Goal: Task Accomplishment & Management: Manage account settings

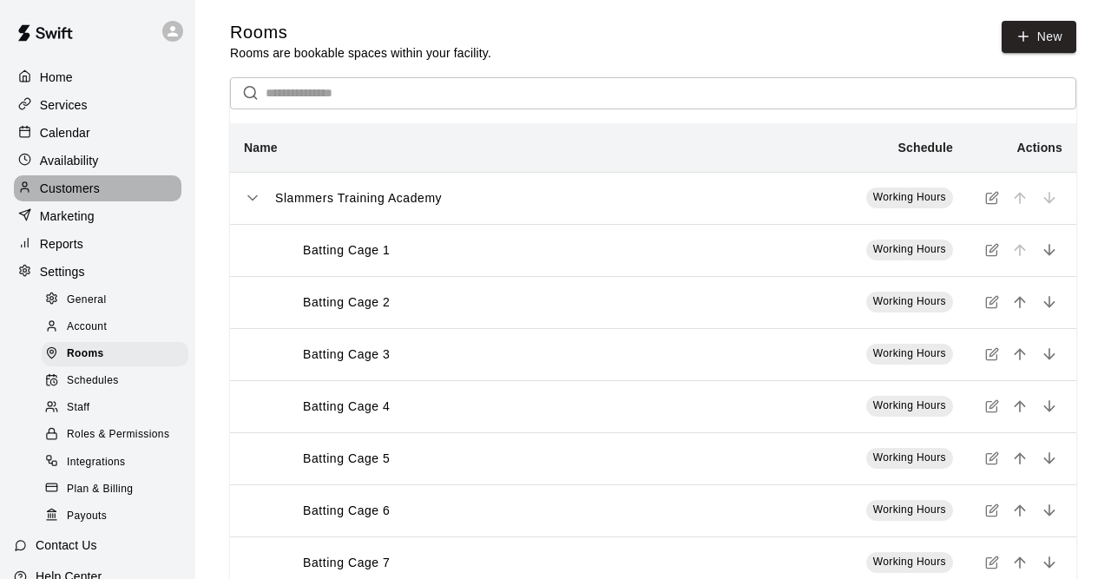
click at [88, 197] on p "Customers" at bounding box center [70, 188] width 60 height 17
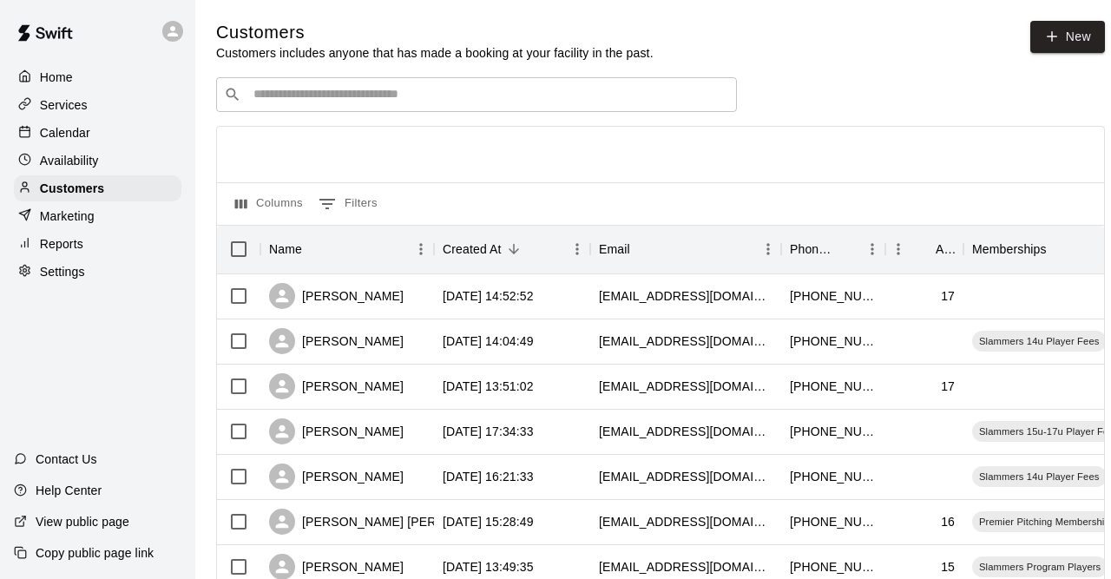
click at [355, 84] on div "​ ​" at bounding box center [476, 94] width 521 height 35
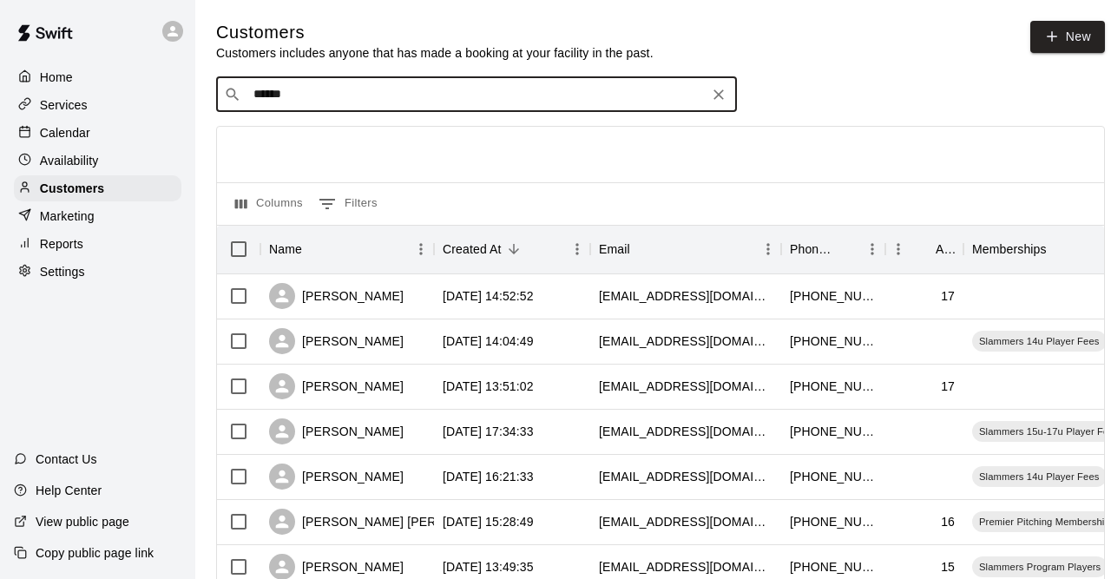
type input "*******"
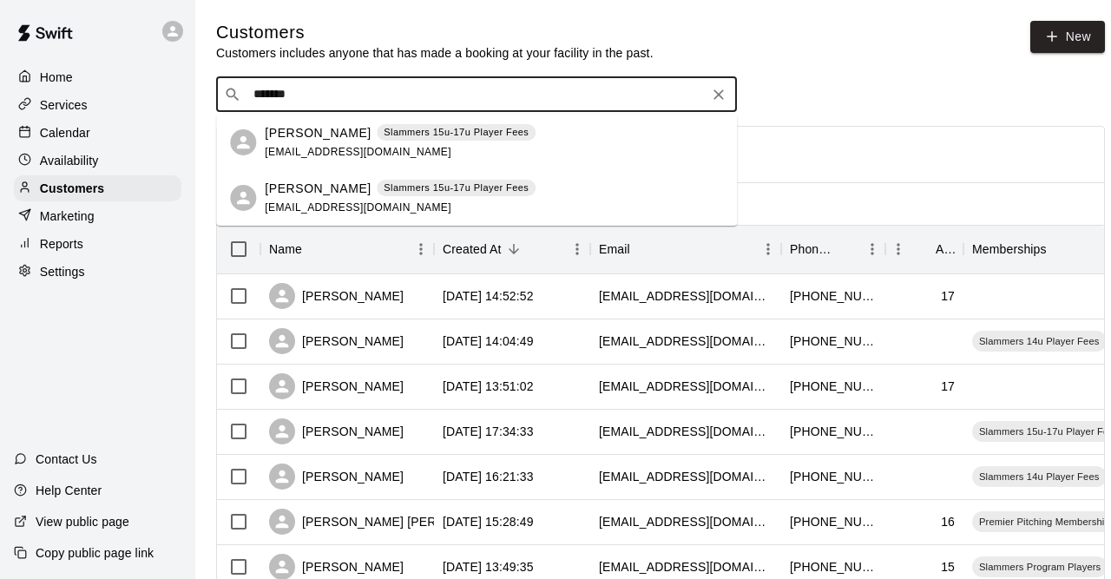
click at [276, 134] on p "[PERSON_NAME]" at bounding box center [318, 133] width 106 height 18
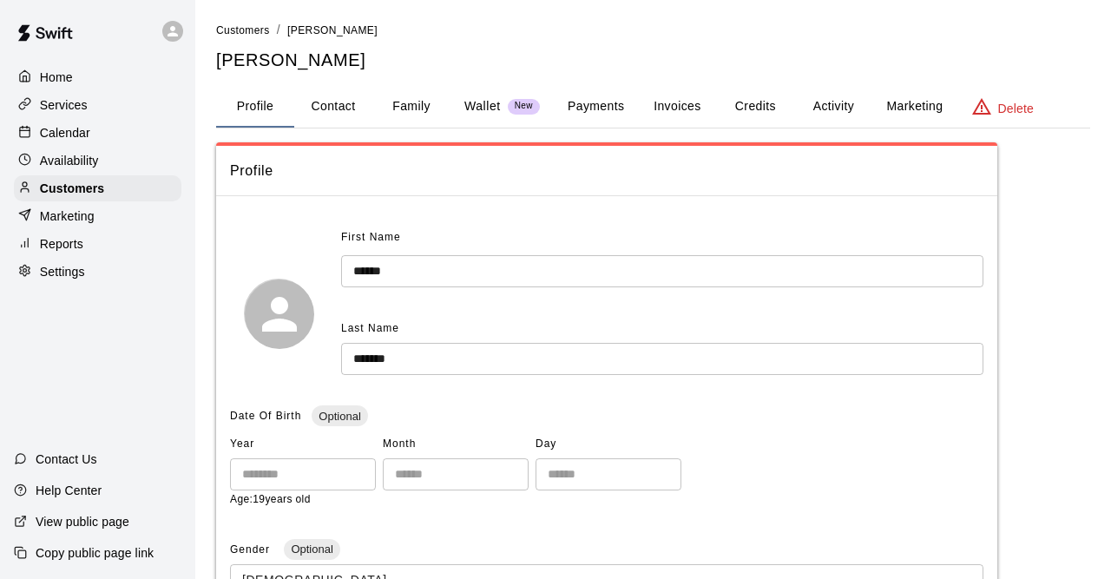
click at [392, 108] on button "Family" at bounding box center [411, 107] width 78 height 42
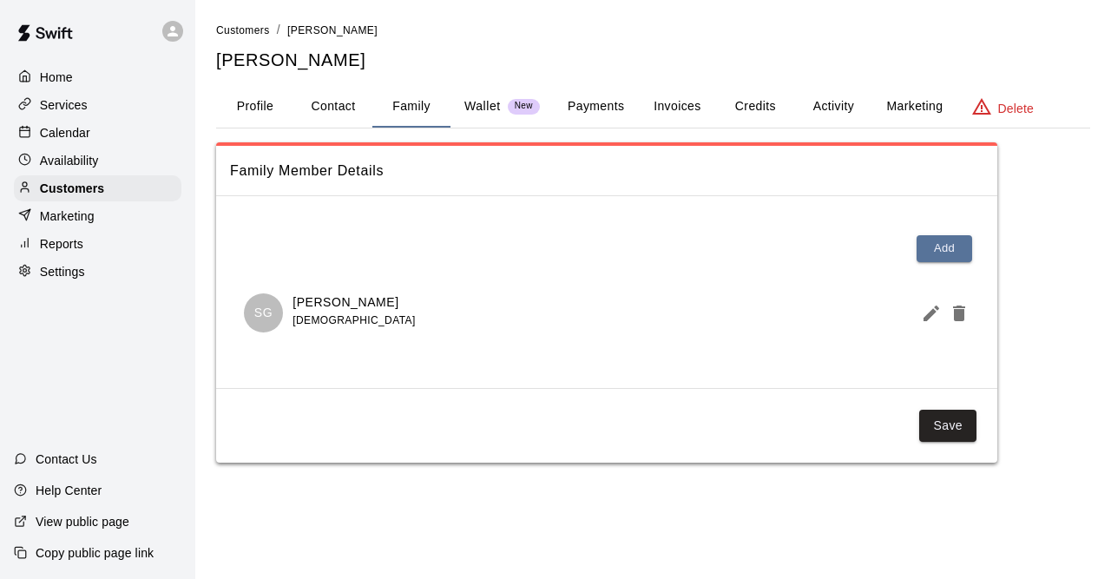
click at [248, 102] on button "Profile" at bounding box center [255, 107] width 78 height 42
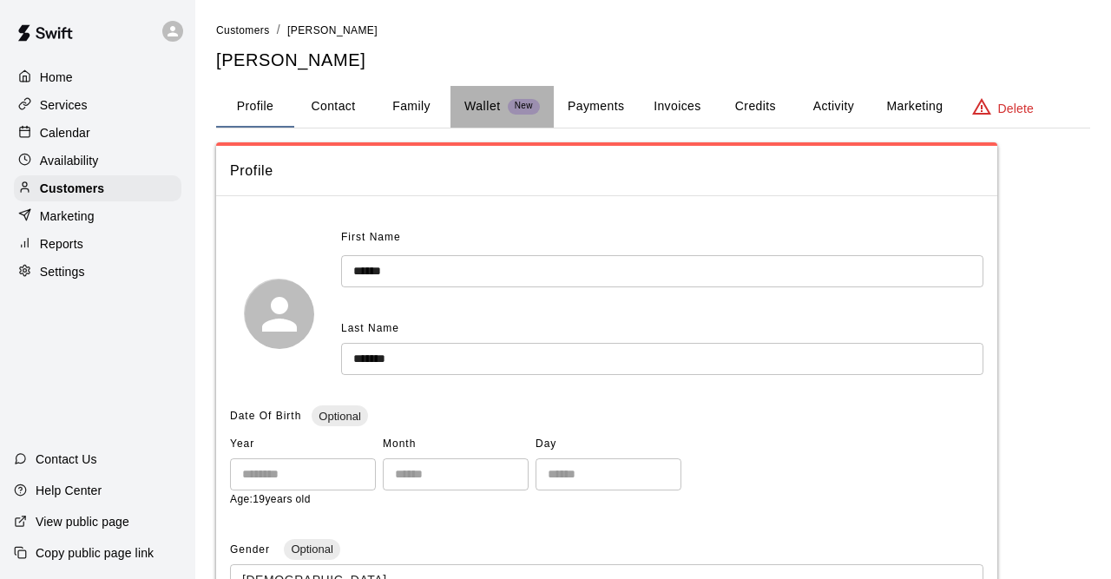
click at [503, 107] on div "Wallet New" at bounding box center [501, 106] width 75 height 18
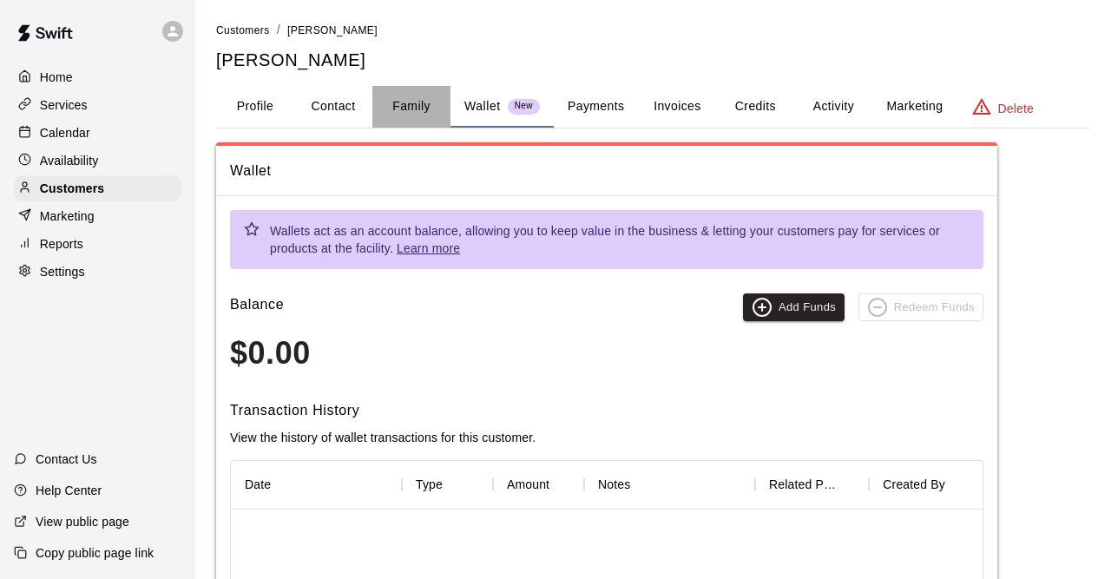
click at [395, 104] on button "Family" at bounding box center [411, 107] width 78 height 42
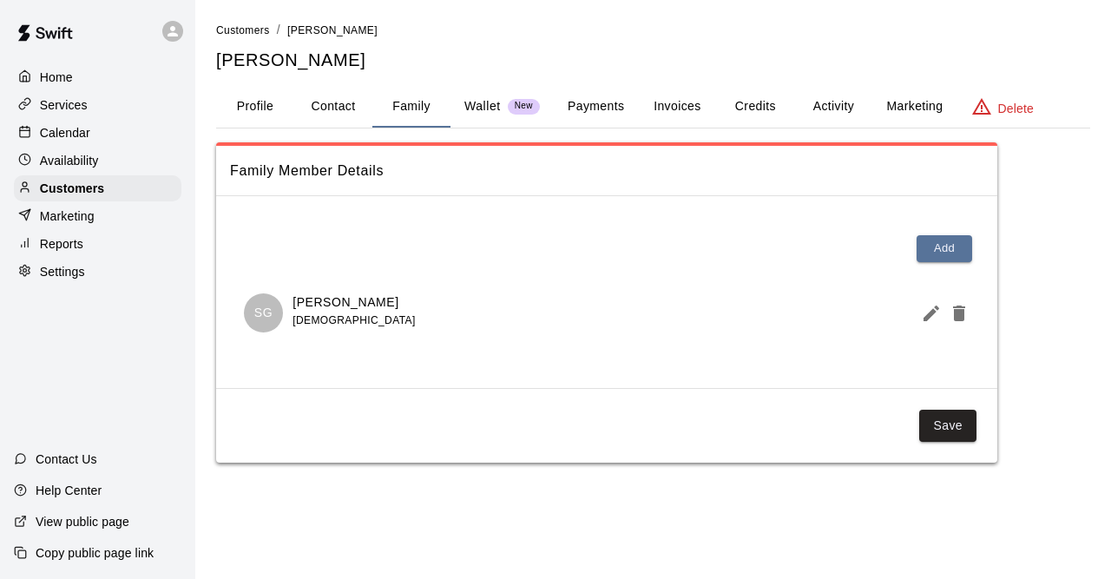
click at [316, 318] on span "[DEMOGRAPHIC_DATA]" at bounding box center [353, 320] width 122 height 12
click at [255, 110] on button "Profile" at bounding box center [255, 107] width 78 height 42
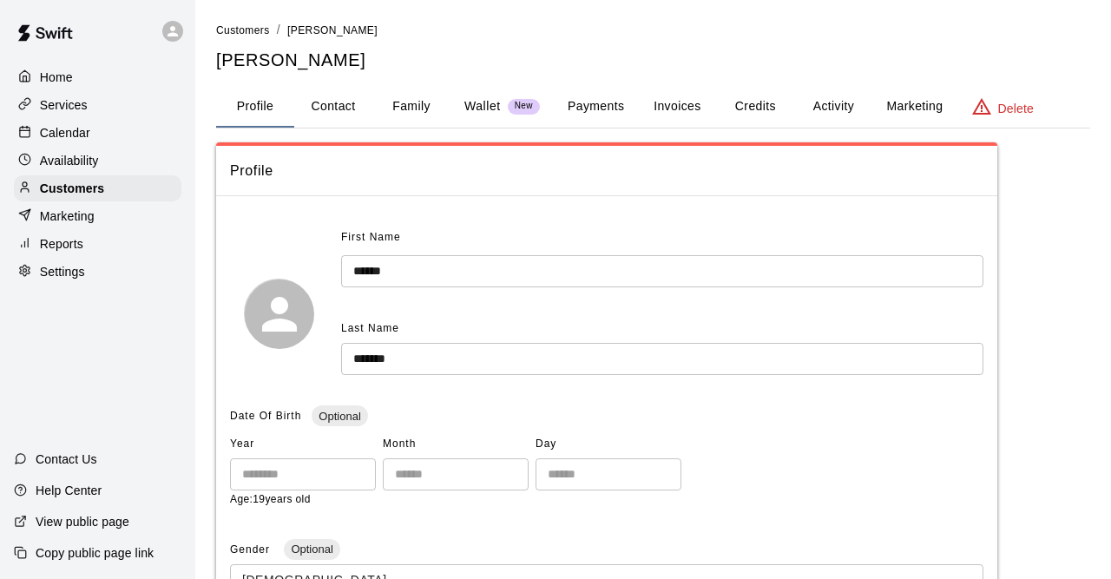
click at [598, 114] on button "Payments" at bounding box center [596, 107] width 84 height 42
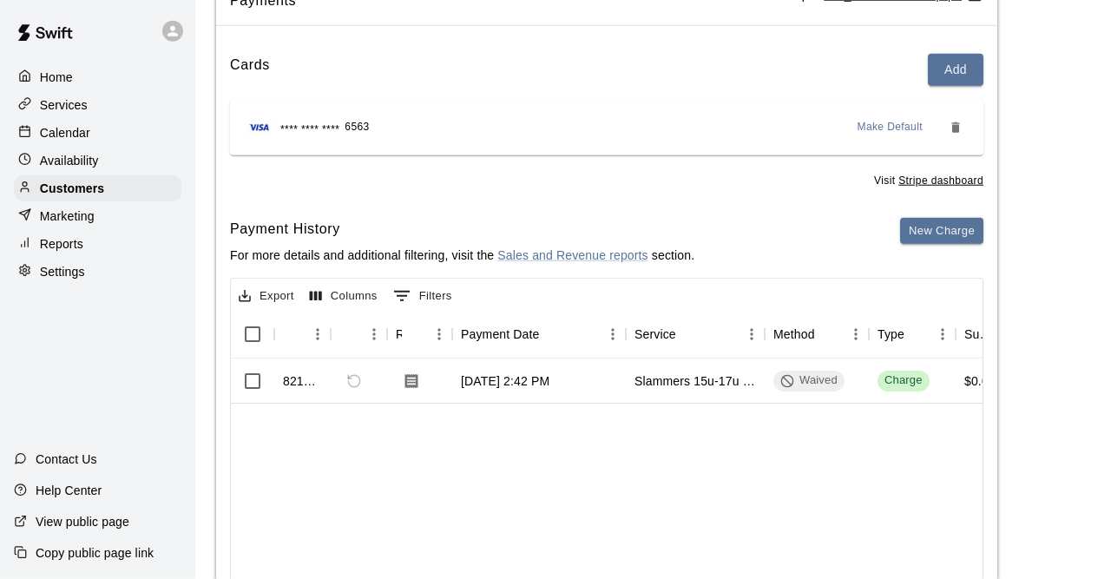
scroll to position [180, 0]
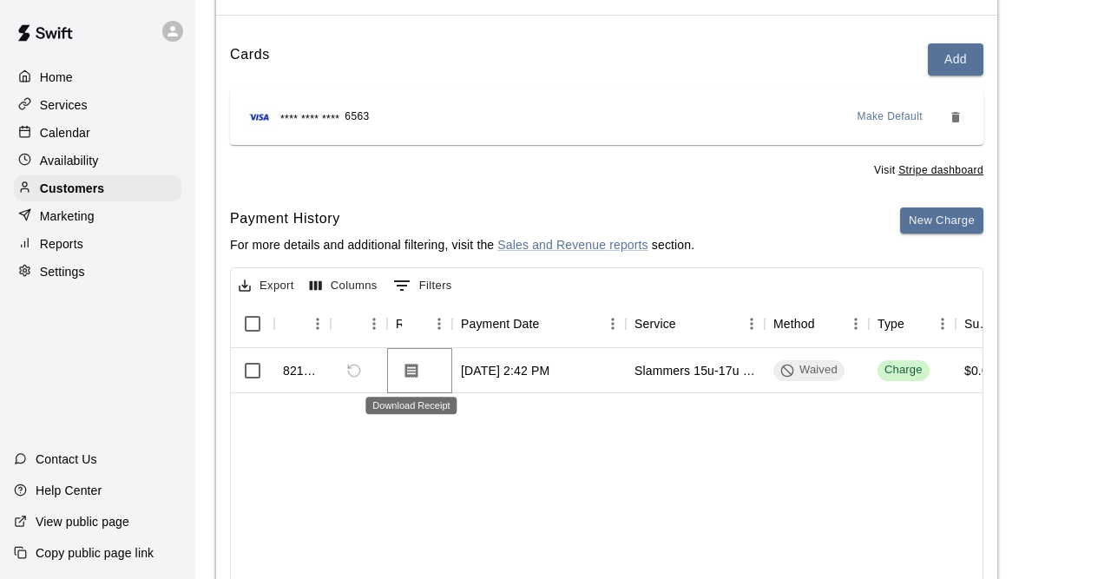
click at [415, 372] on icon "Download Receipt" at bounding box center [411, 370] width 17 height 17
click at [828, 239] on div "Payment History For more details and additional filtering, visit the Sales and …" at bounding box center [606, 237] width 753 height 61
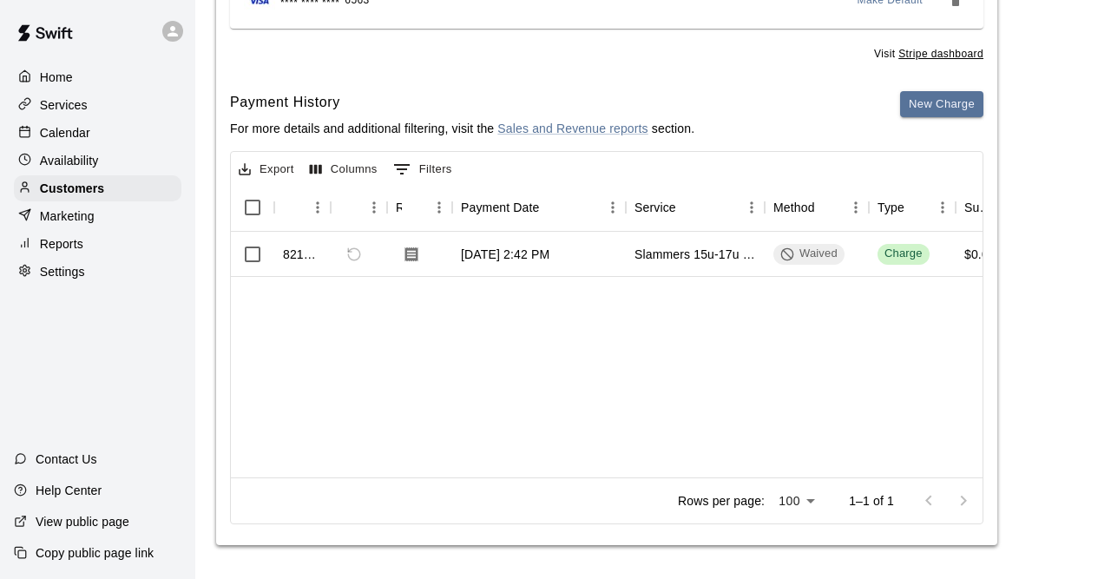
scroll to position [0, 0]
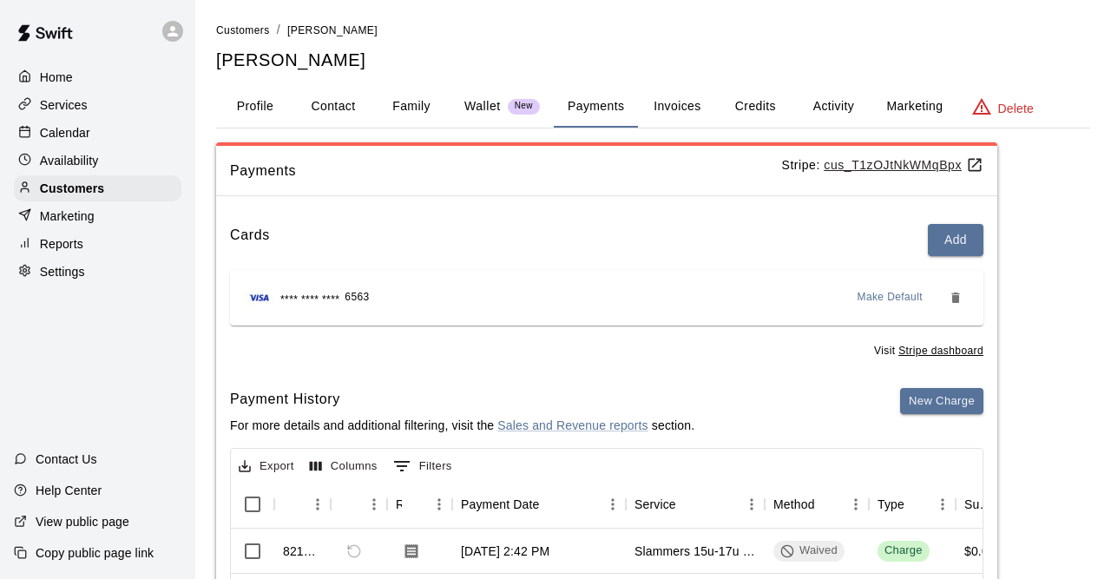
click at [682, 125] on button "Invoices" at bounding box center [677, 107] width 78 height 42
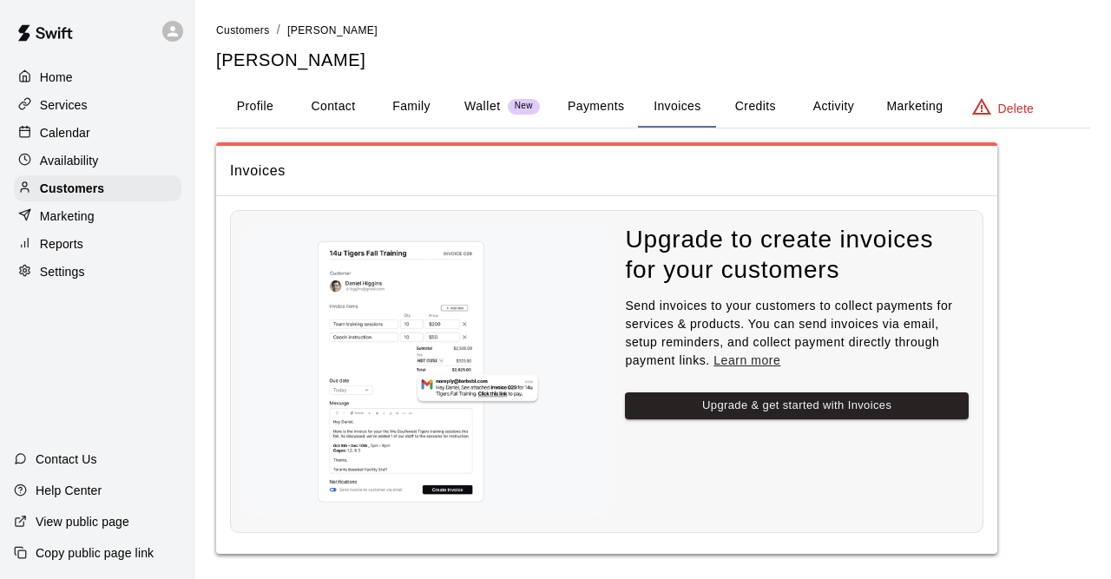
click at [593, 113] on button "Payments" at bounding box center [596, 107] width 84 height 42
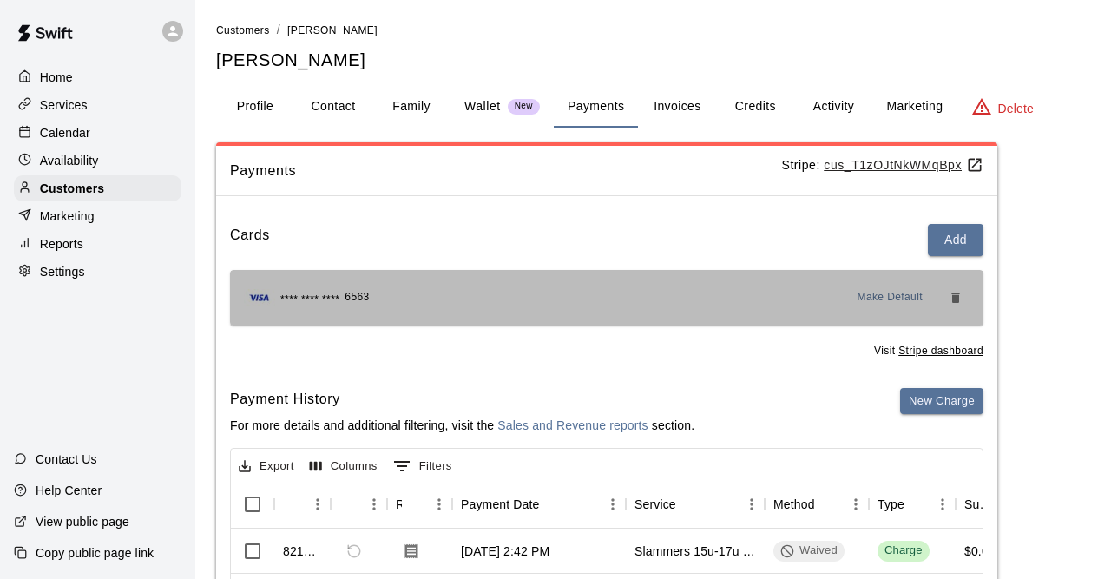
click at [405, 300] on div "**** **** **** 6563 Make Default" at bounding box center [606, 298] width 725 height 28
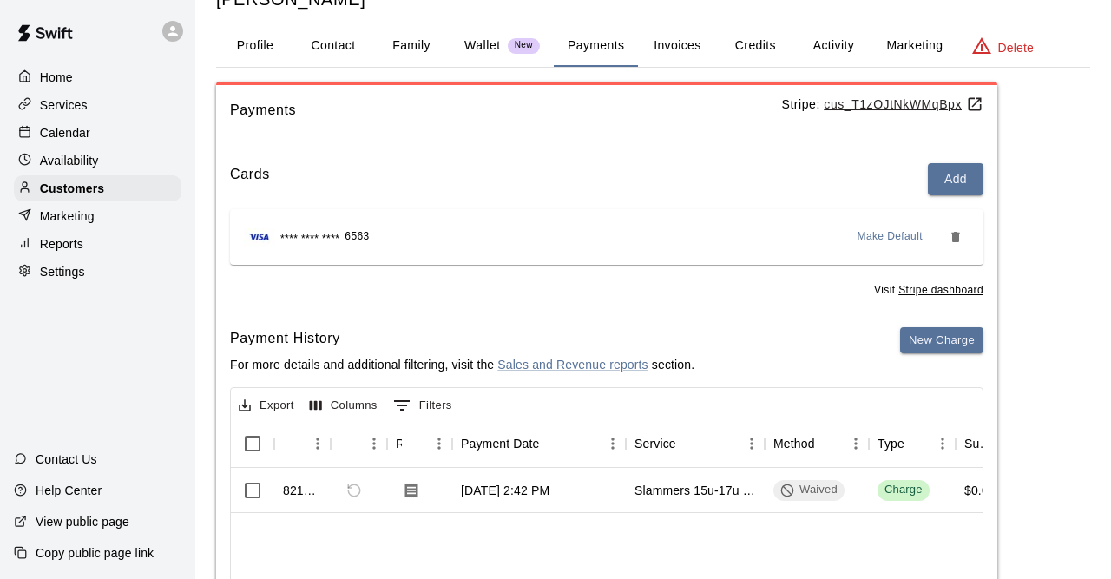
scroll to position [90, 0]
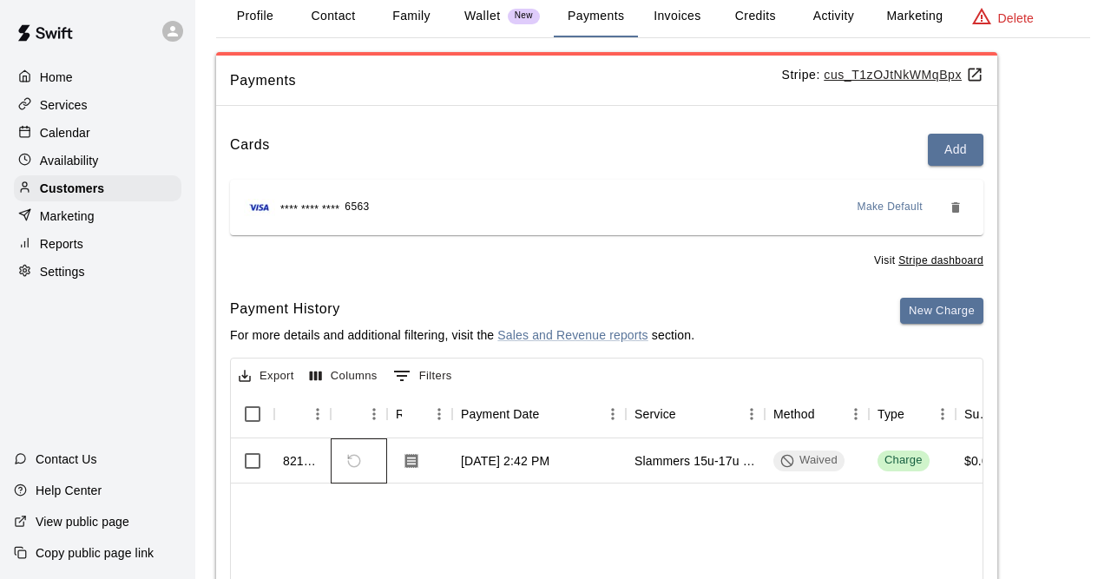
drag, startPoint x: 361, startPoint y: 464, endPoint x: 552, endPoint y: 464, distance: 190.9
click at [387, 464] on div at bounding box center [359, 460] width 56 height 45
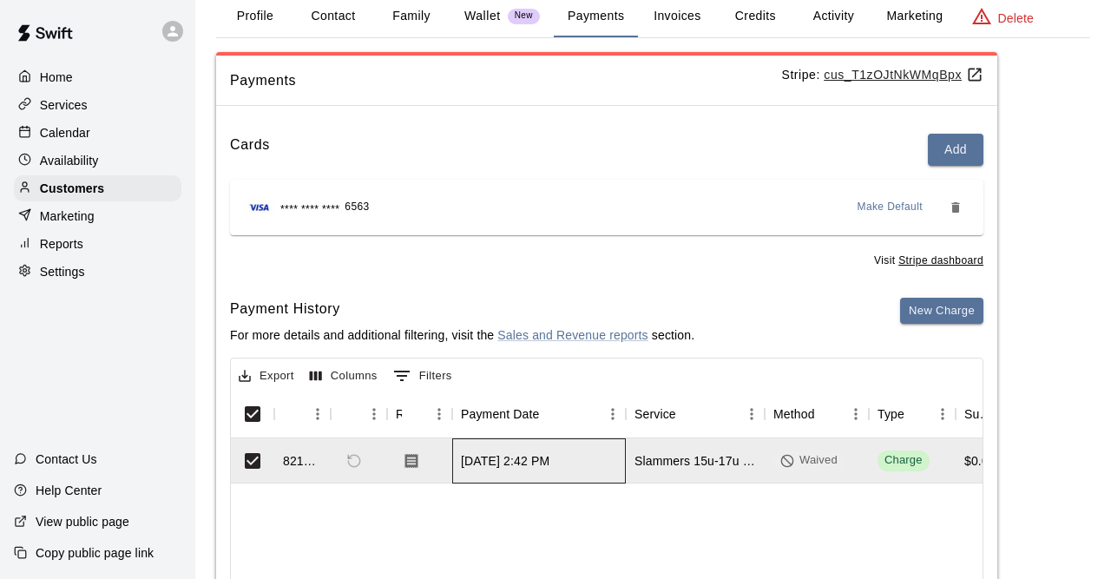
click at [549, 464] on div "[DATE] 2:42 PM" at bounding box center [505, 460] width 88 height 17
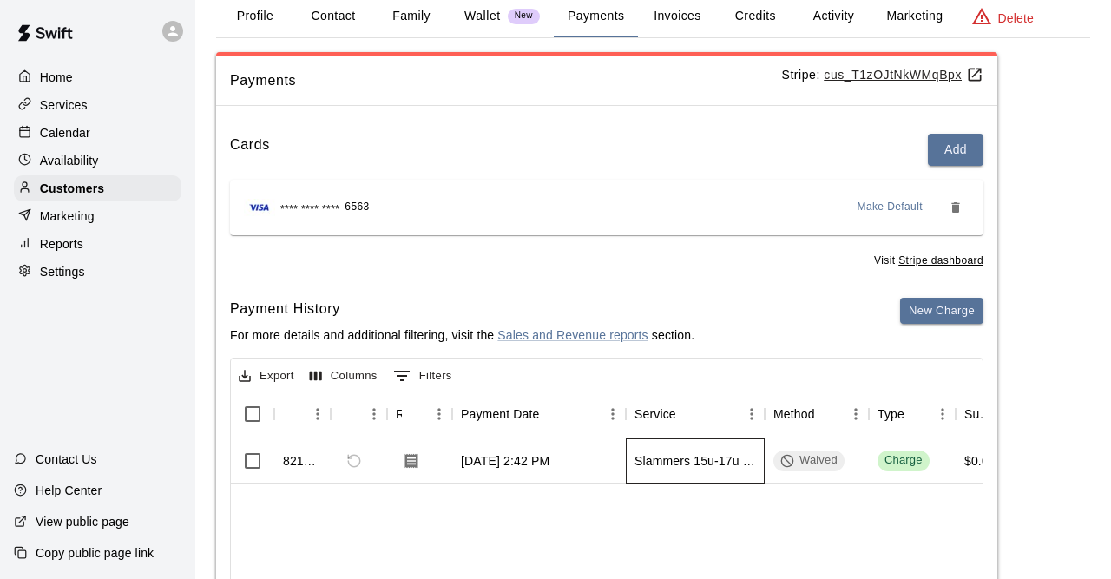
click at [691, 468] on div "Slammers 15u-17u Player Fees" at bounding box center [694, 460] width 121 height 17
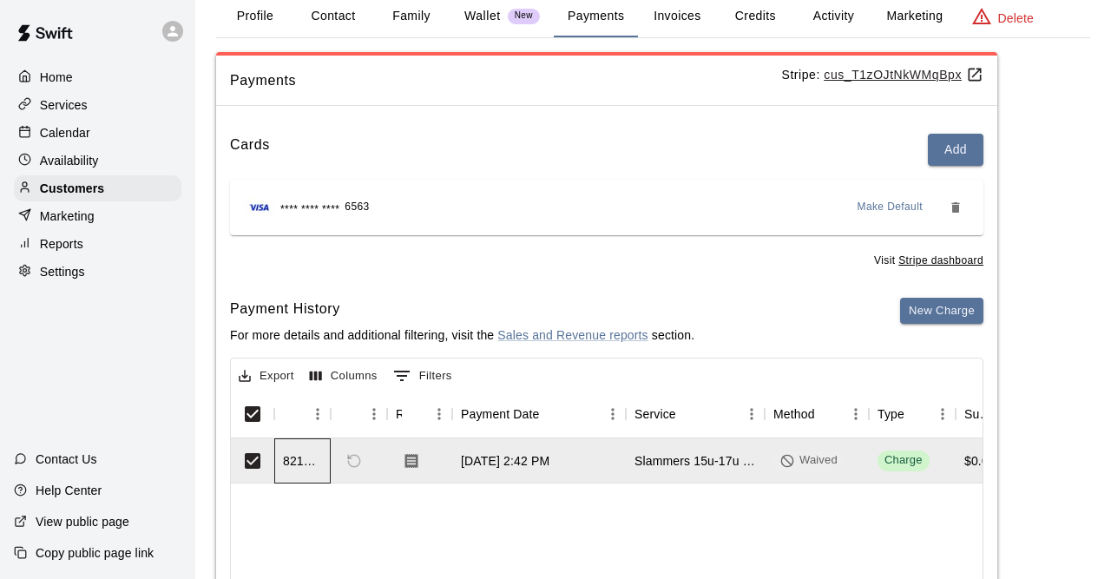
click at [282, 459] on div "821856" at bounding box center [302, 460] width 56 height 45
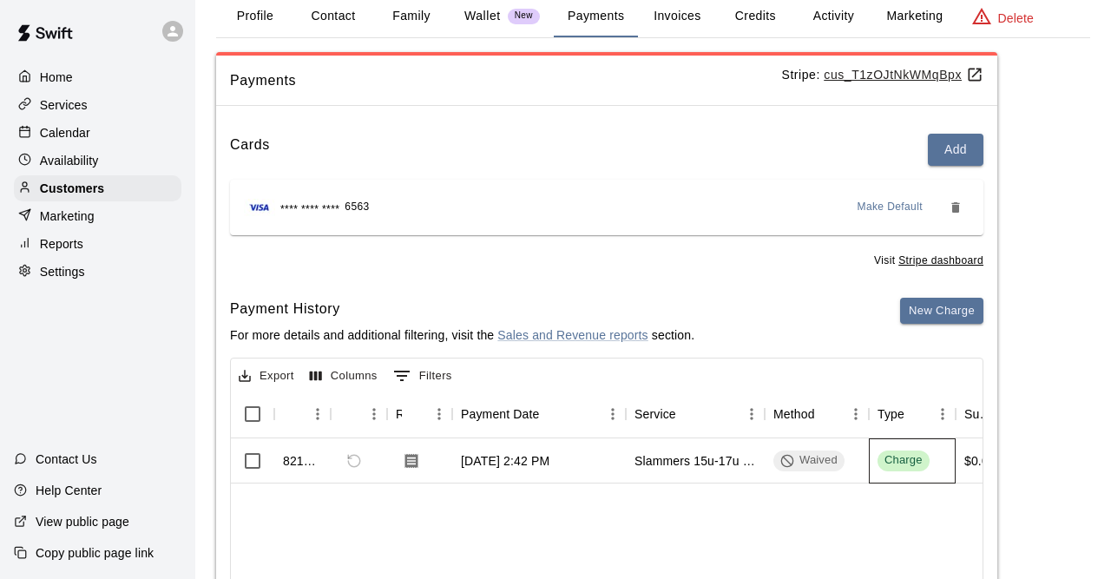
click at [952, 466] on div "Charge" at bounding box center [911, 460] width 87 height 45
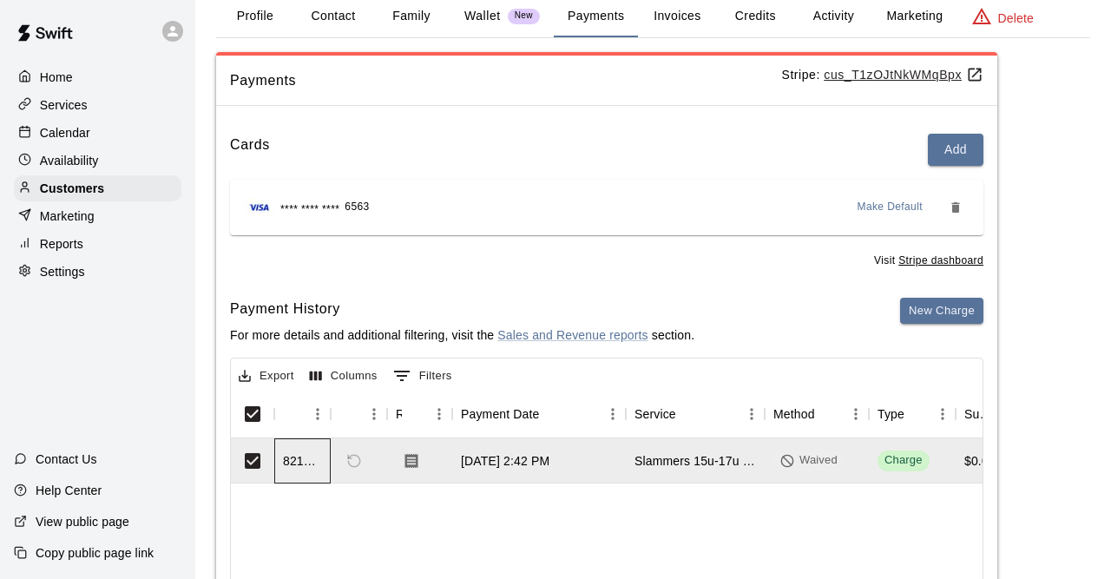
click at [323, 471] on div "821856" at bounding box center [302, 460] width 56 height 45
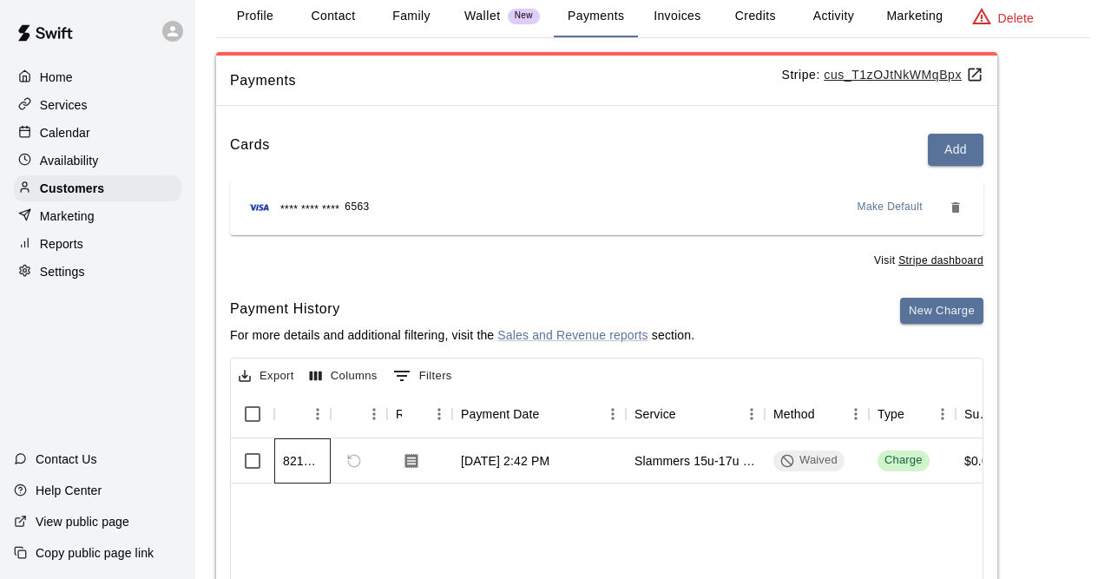
click at [295, 469] on div "821856" at bounding box center [302, 460] width 56 height 45
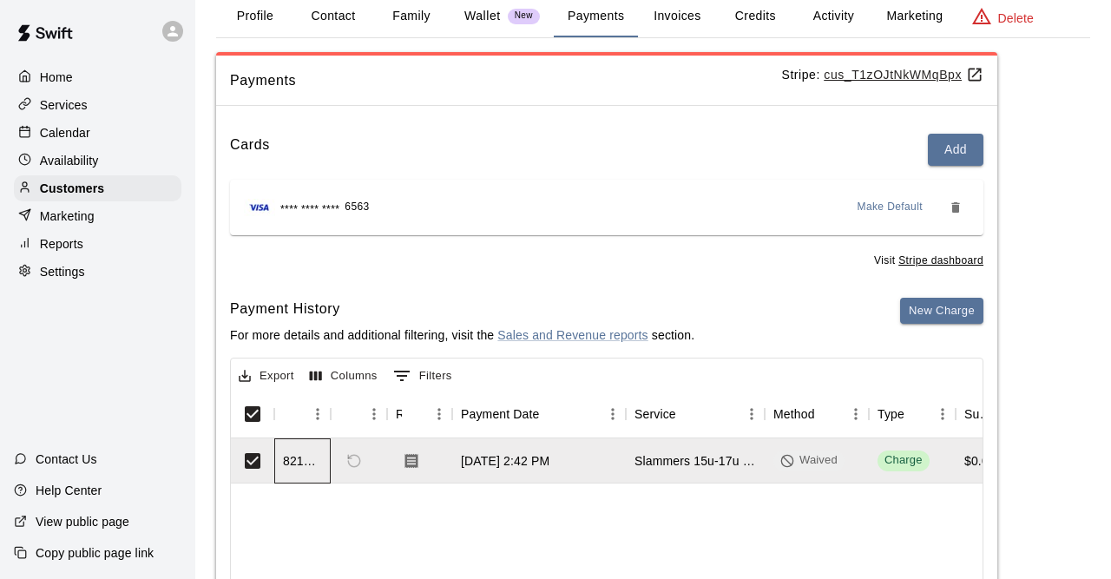
click at [295, 464] on div "821856" at bounding box center [302, 460] width 39 height 17
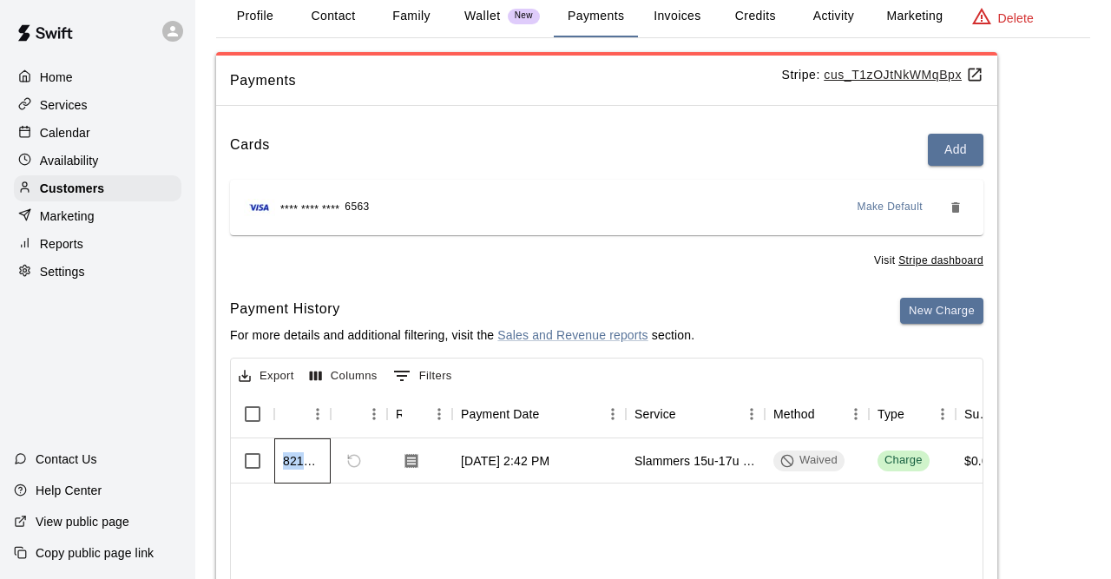
click at [295, 464] on div "821856" at bounding box center [302, 460] width 39 height 17
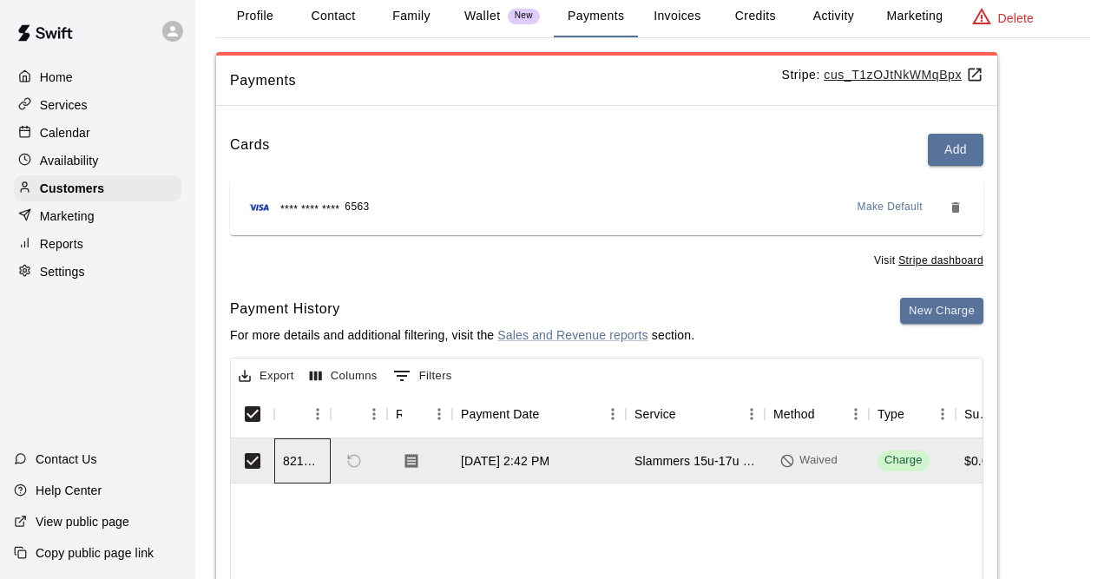
click at [295, 464] on div "821856" at bounding box center [302, 460] width 39 height 17
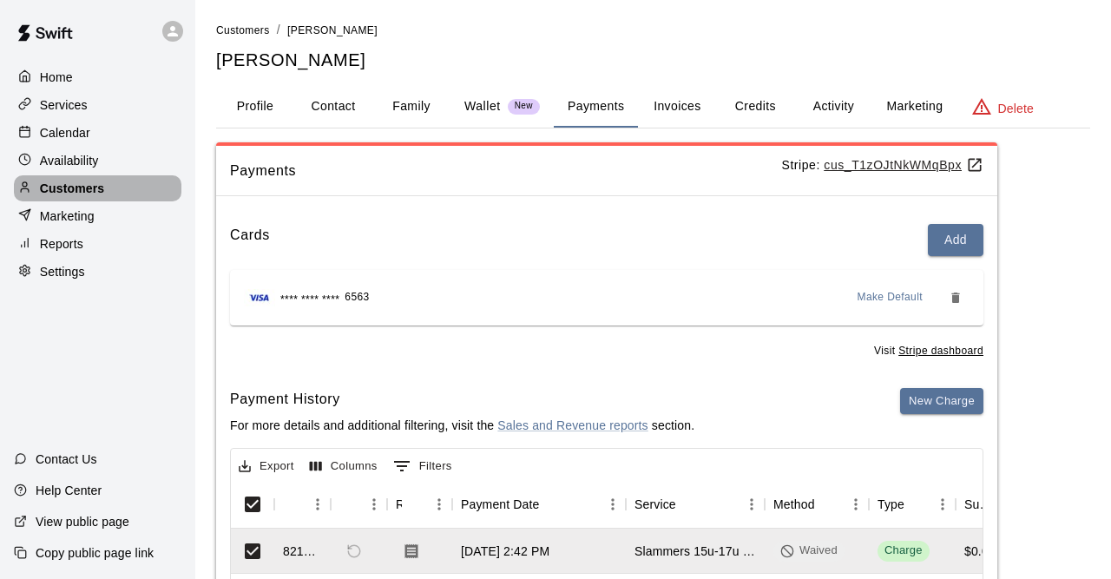
click at [84, 193] on p "Customers" at bounding box center [72, 188] width 64 height 17
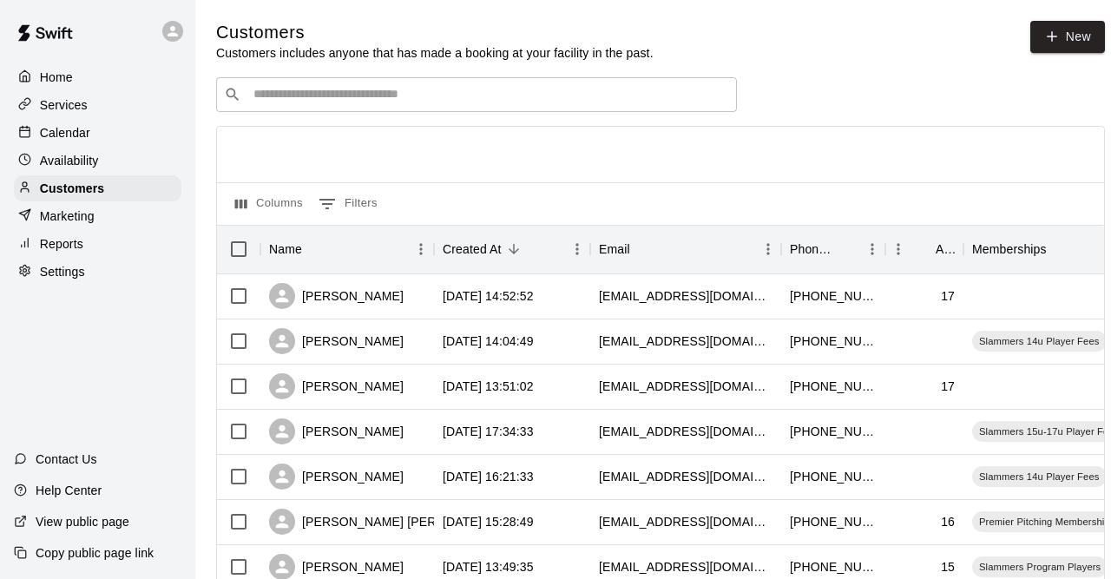
drag, startPoint x: 265, startPoint y: 115, endPoint x: 321, endPoint y: 99, distance: 58.8
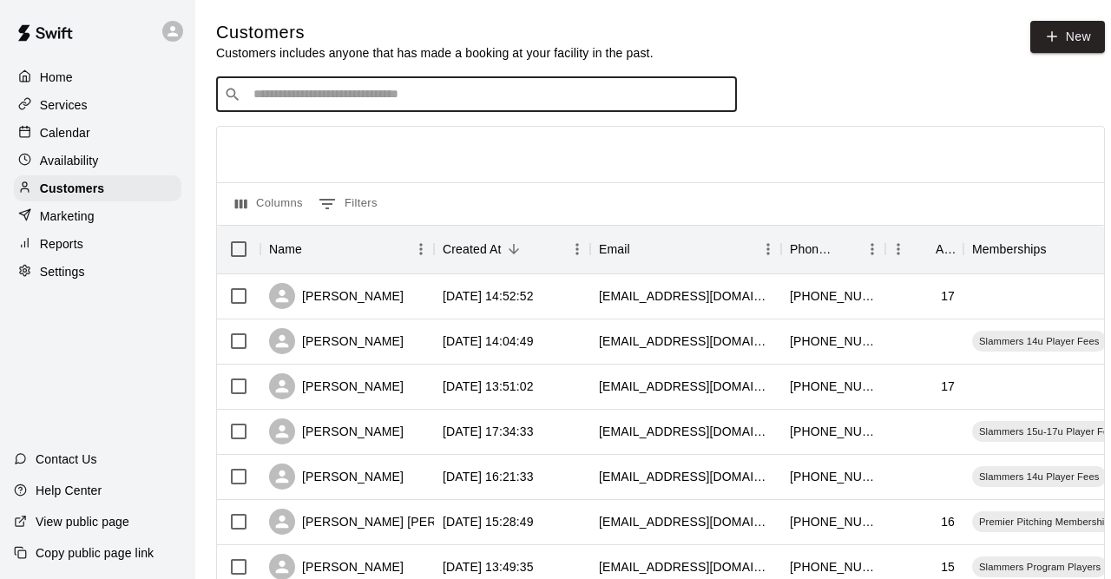
click at [321, 99] on input "Search customers by name or email" at bounding box center [488, 94] width 481 height 17
type input "****"
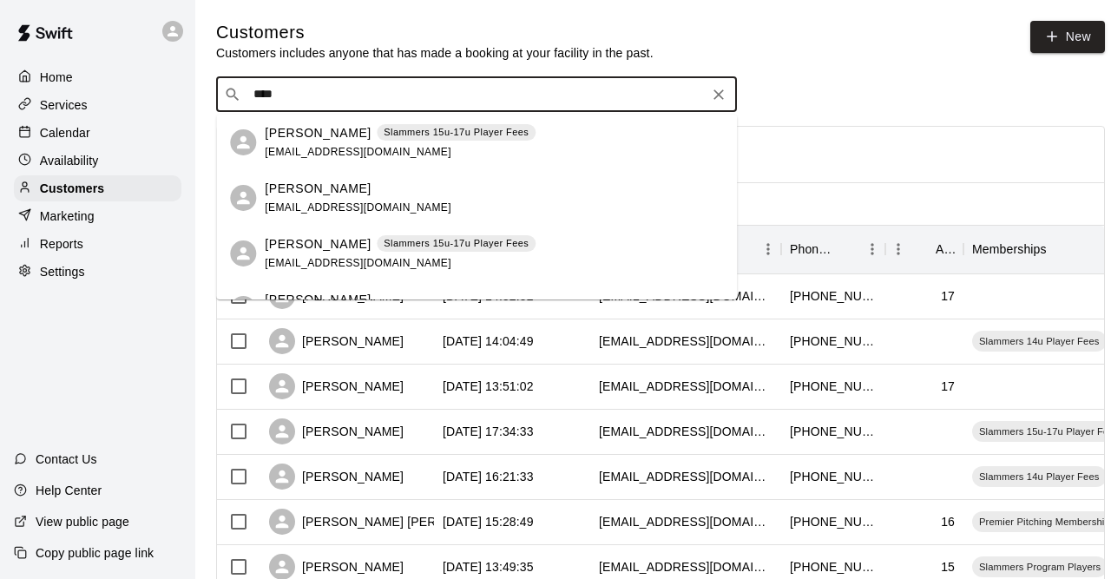
click at [327, 141] on p "[PERSON_NAME]" at bounding box center [318, 133] width 106 height 18
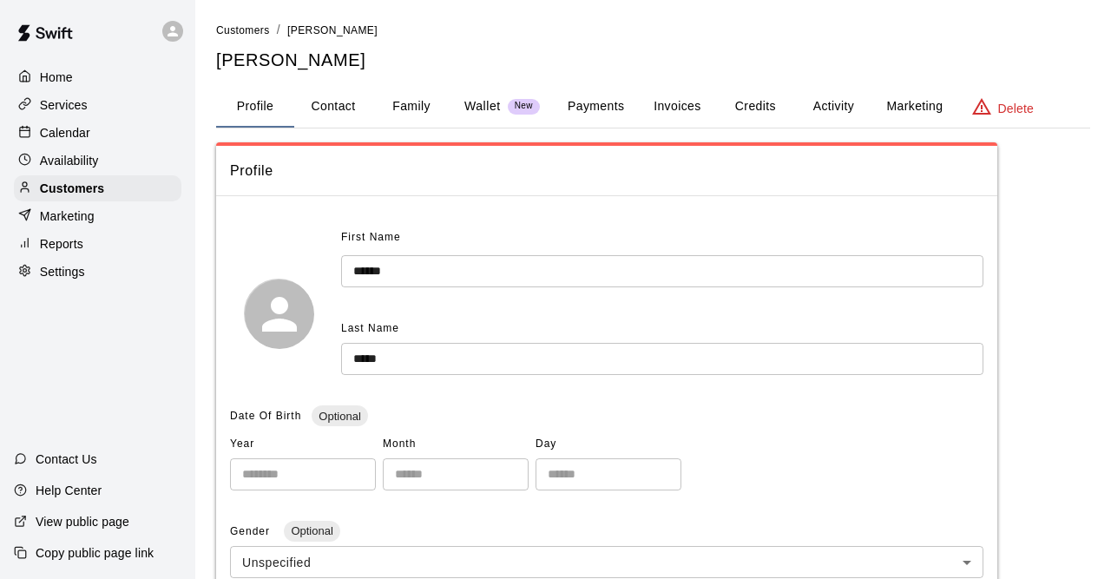
click at [425, 107] on button "Family" at bounding box center [411, 107] width 78 height 42
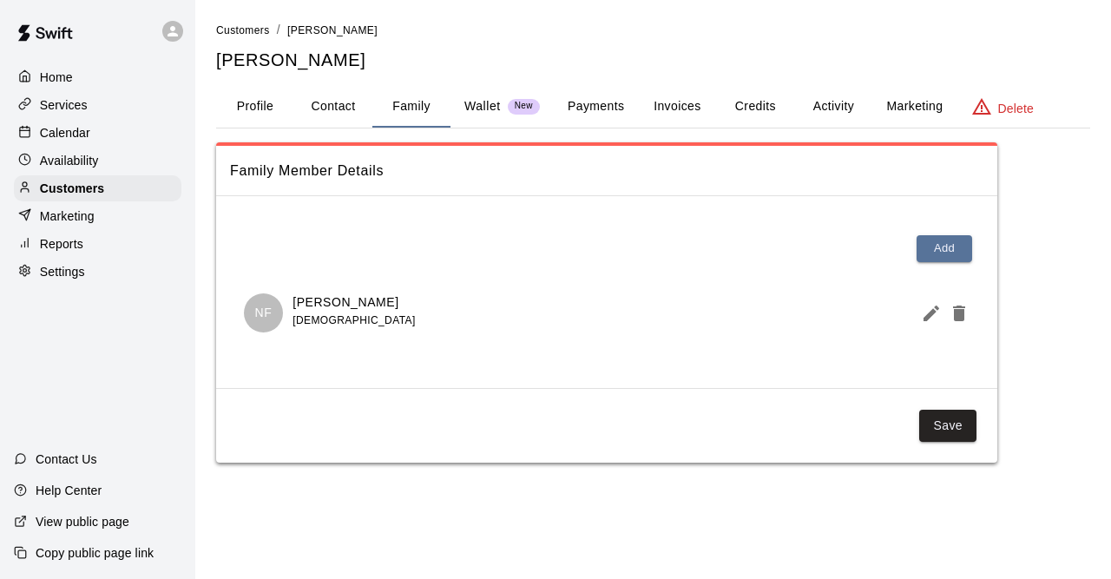
click at [275, 102] on button "Profile" at bounding box center [255, 107] width 78 height 42
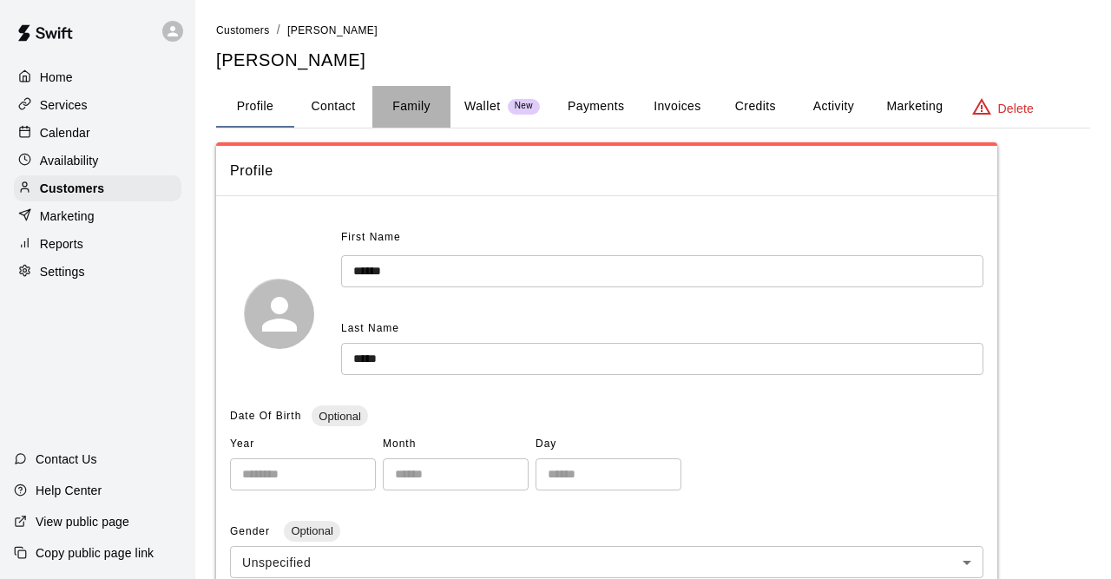
click at [400, 95] on button "Family" at bounding box center [411, 107] width 78 height 42
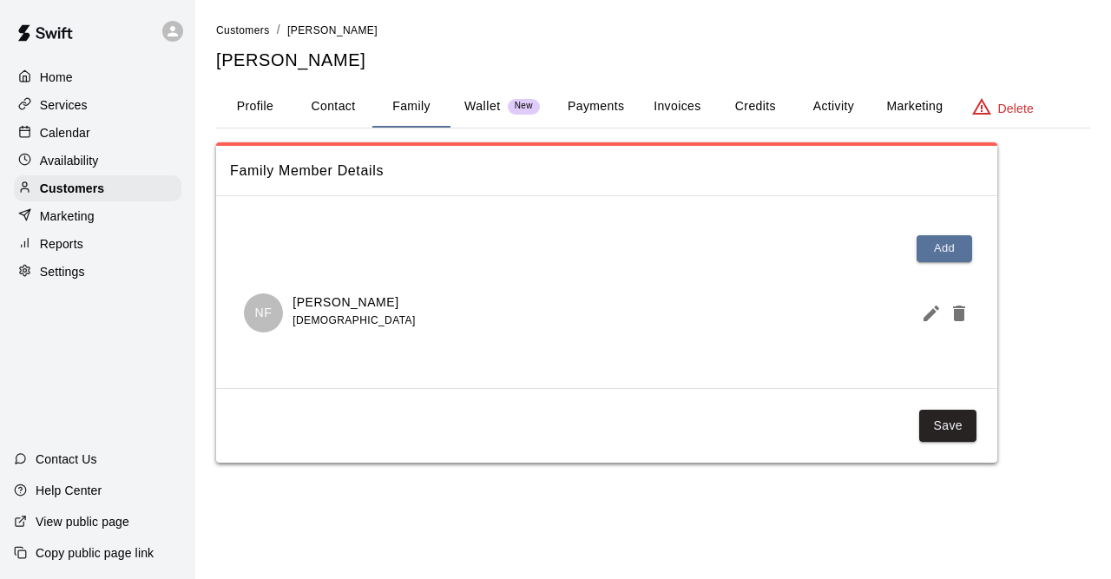
click at [608, 117] on button "Payments" at bounding box center [596, 107] width 84 height 42
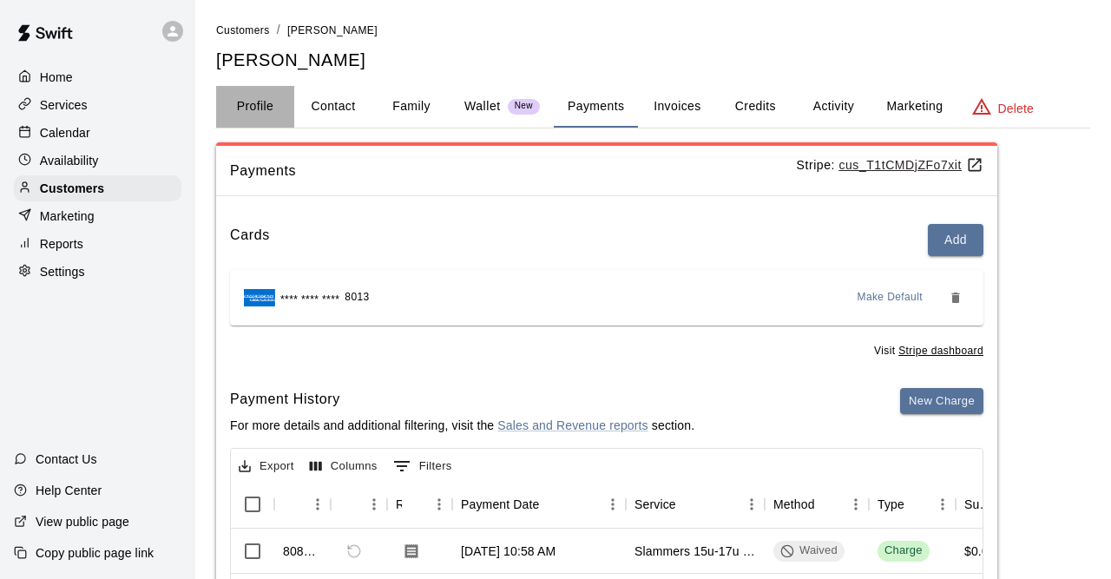
click at [261, 108] on button "Profile" at bounding box center [255, 107] width 78 height 42
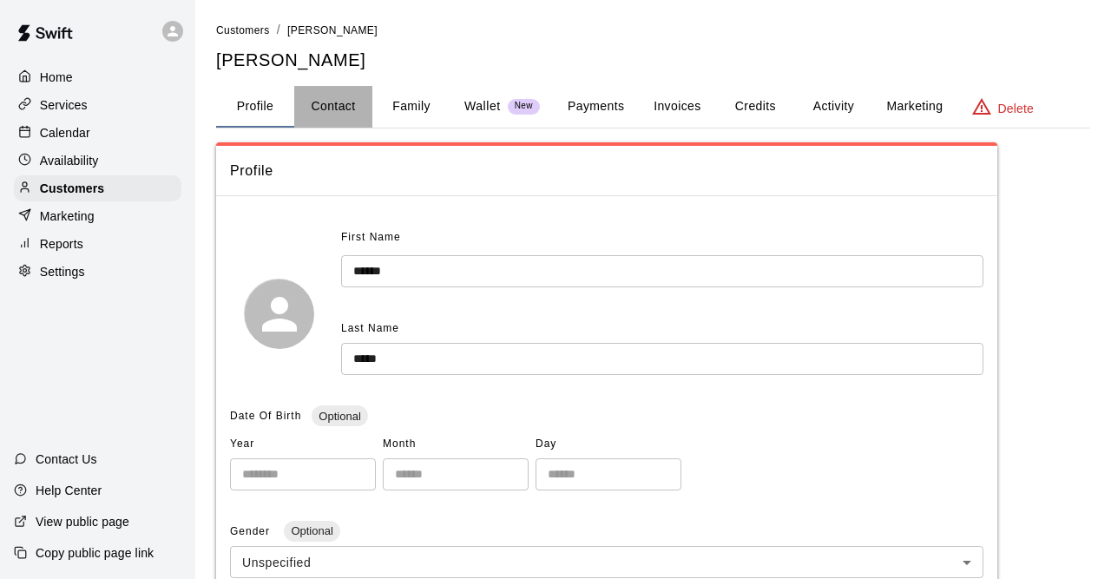
click at [342, 107] on button "Contact" at bounding box center [333, 107] width 78 height 42
select select "**"
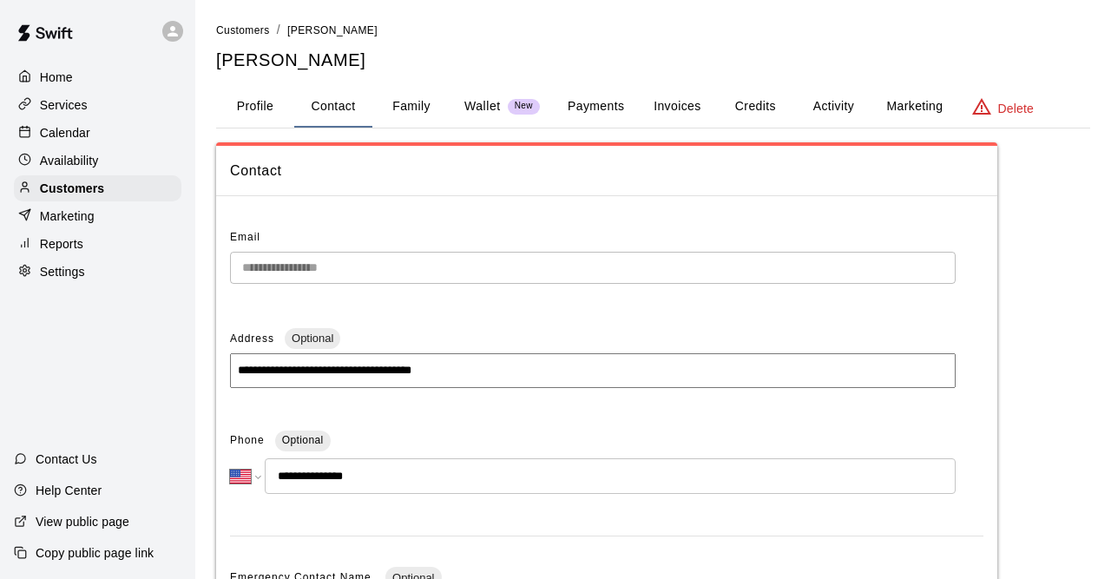
click at [632, 49] on h5 "[PERSON_NAME]" at bounding box center [653, 60] width 874 height 23
click at [86, 188] on p "Customers" at bounding box center [72, 188] width 64 height 17
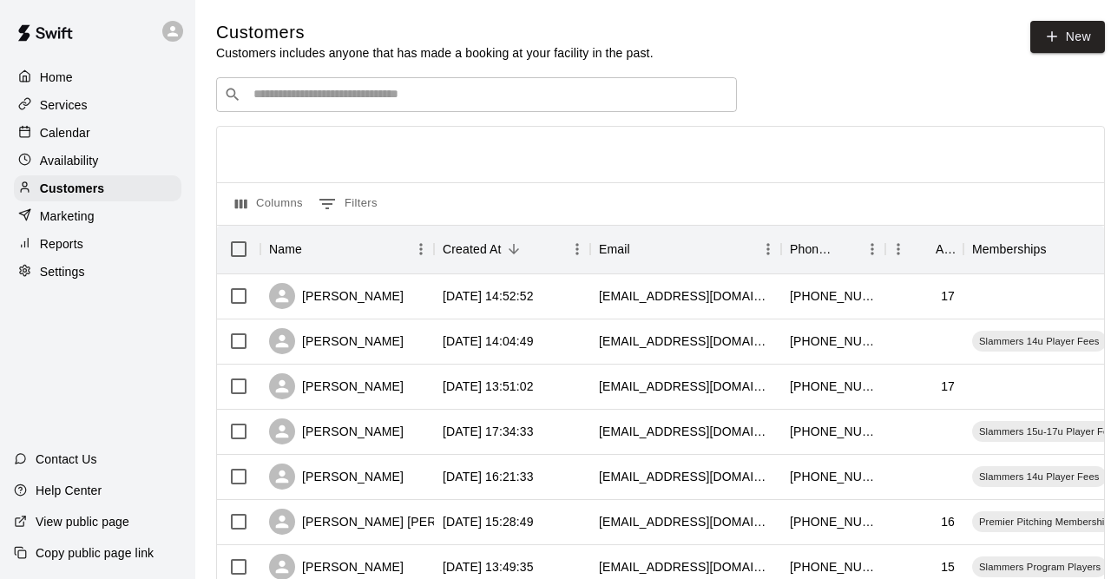
click at [311, 107] on div "​ ​" at bounding box center [476, 94] width 521 height 35
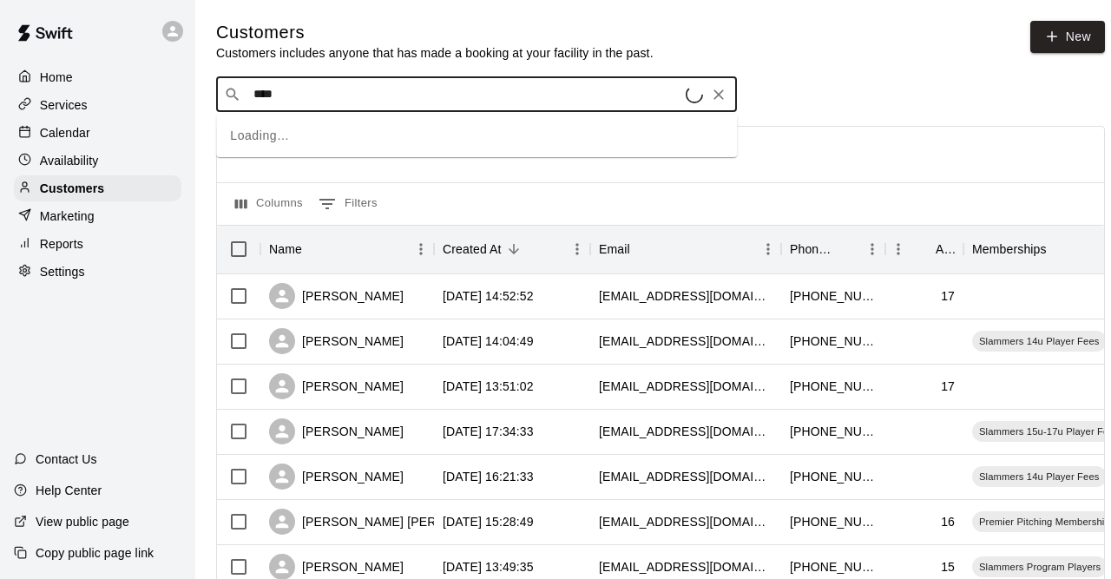
type input "*****"
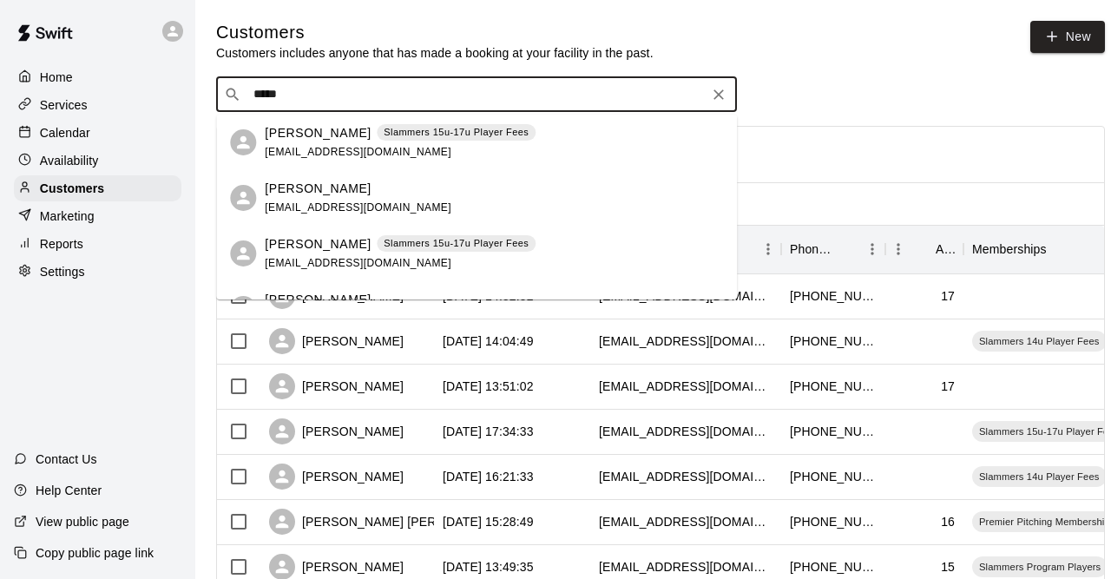
click at [318, 214] on div "[PERSON_NAME] [PERSON_NAME][EMAIL_ADDRESS][DOMAIN_NAME]" at bounding box center [358, 198] width 187 height 37
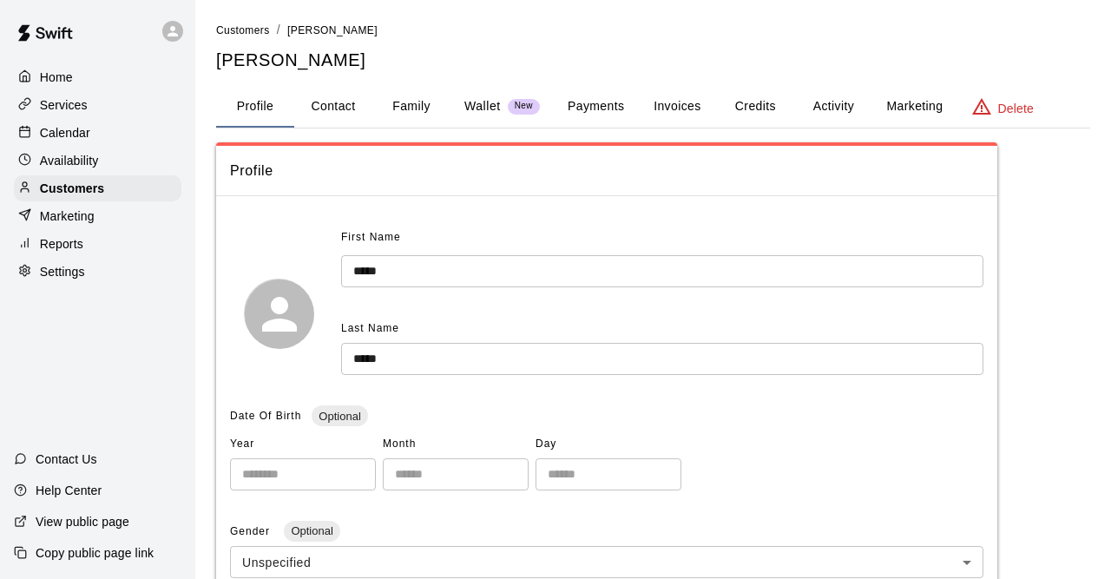
click at [410, 95] on button "Family" at bounding box center [411, 107] width 78 height 42
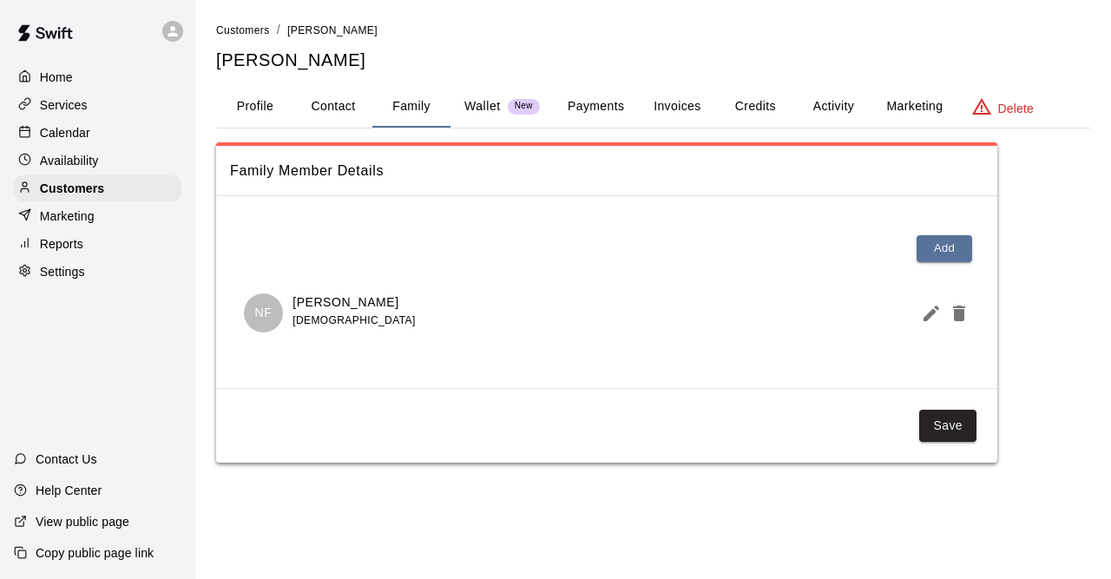
click at [248, 99] on button "Profile" at bounding box center [255, 107] width 78 height 42
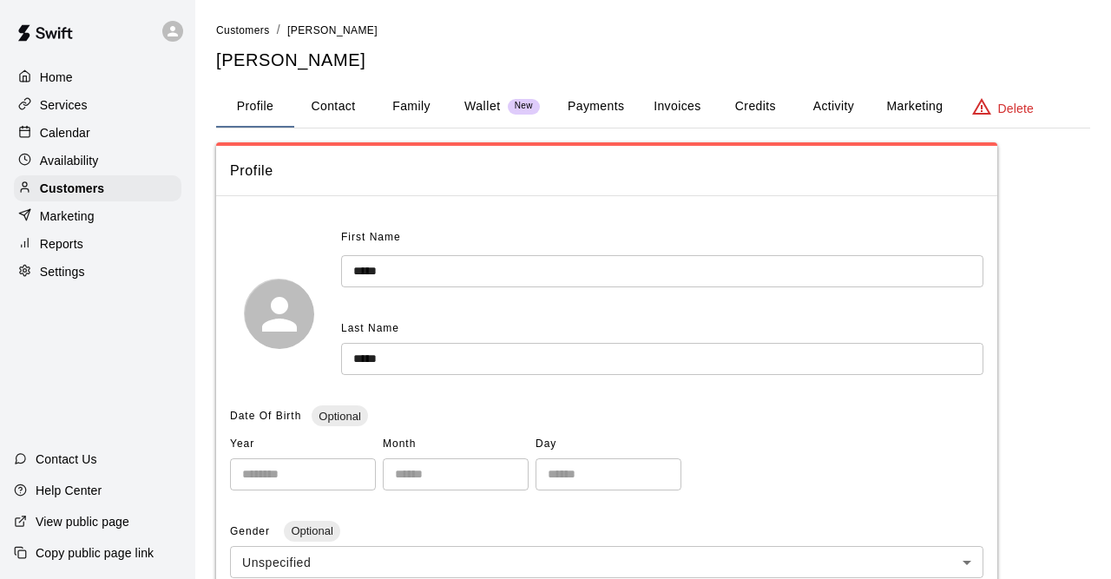
click at [605, 114] on button "Payments" at bounding box center [596, 107] width 84 height 42
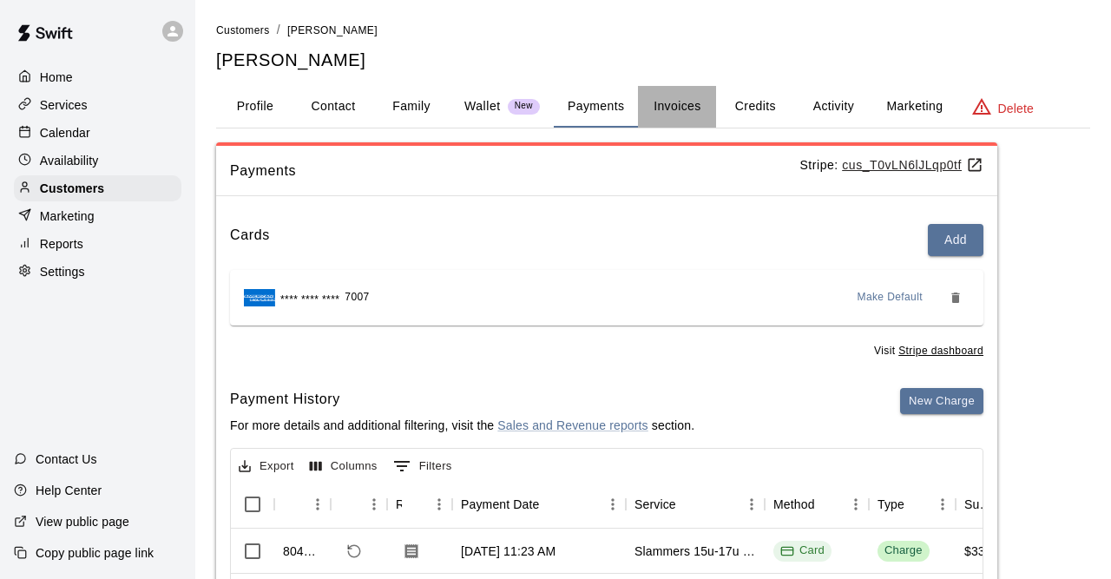
click at [674, 104] on button "Invoices" at bounding box center [677, 107] width 78 height 42
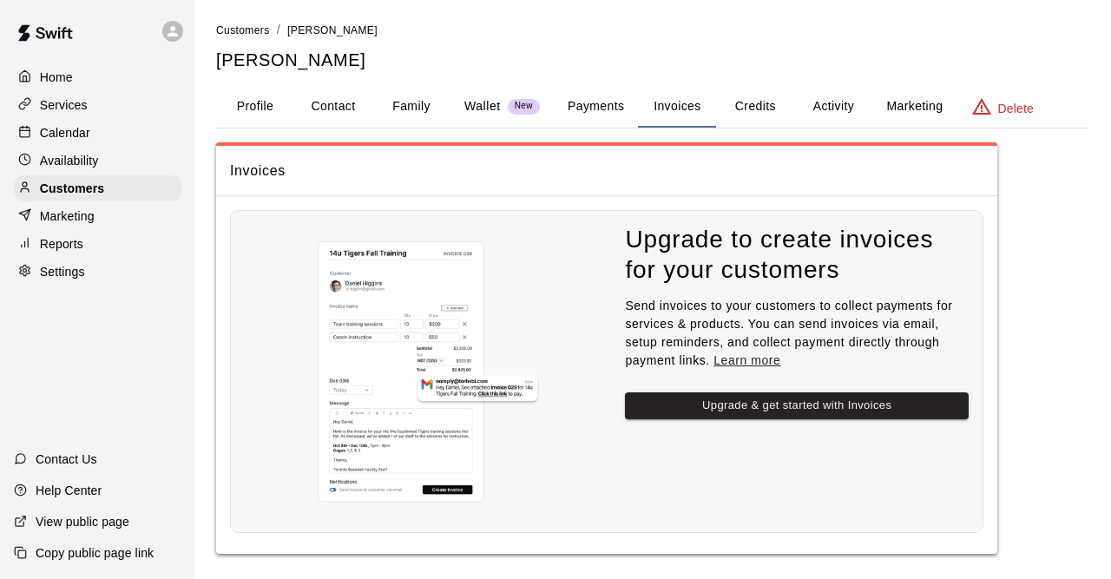
click at [608, 87] on button "Payments" at bounding box center [596, 107] width 84 height 42
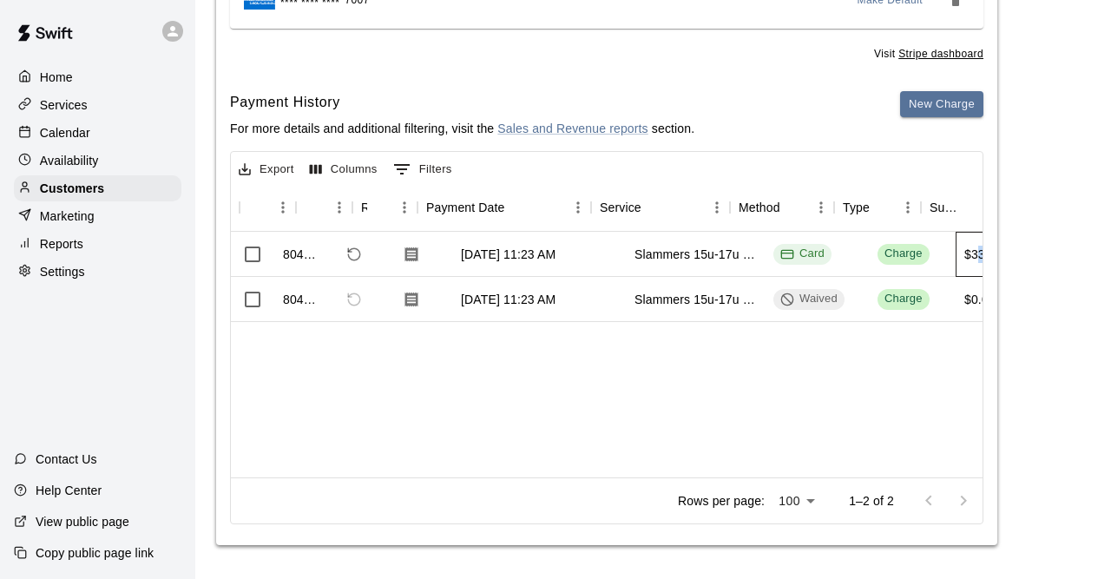
scroll to position [0, 371]
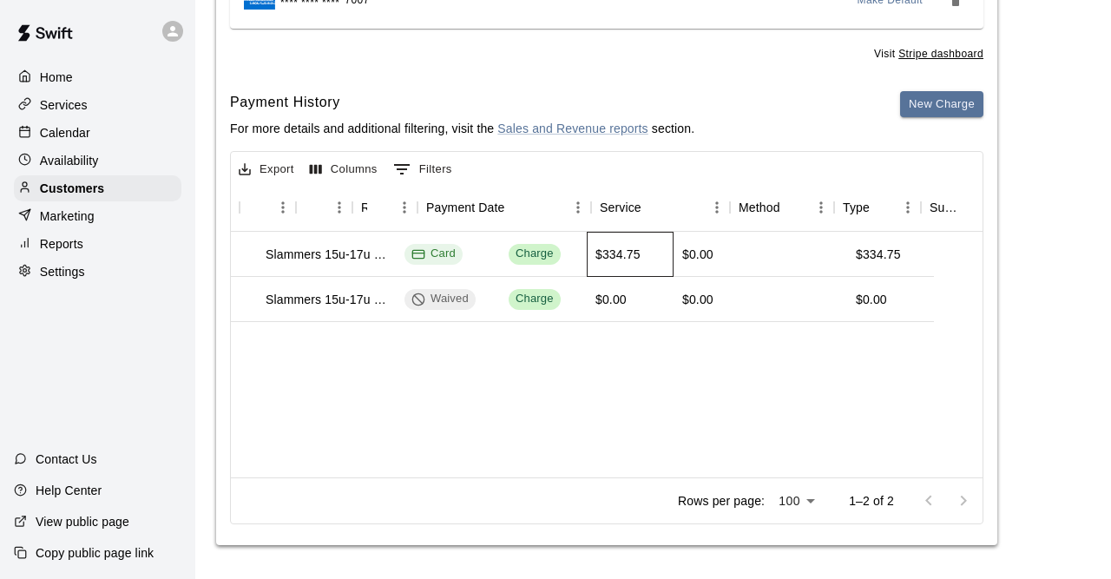
drag, startPoint x: 993, startPoint y: 256, endPoint x: 1053, endPoint y: 258, distance: 60.8
click at [638, 258] on div "$334.75" at bounding box center [615, 254] width 45 height 17
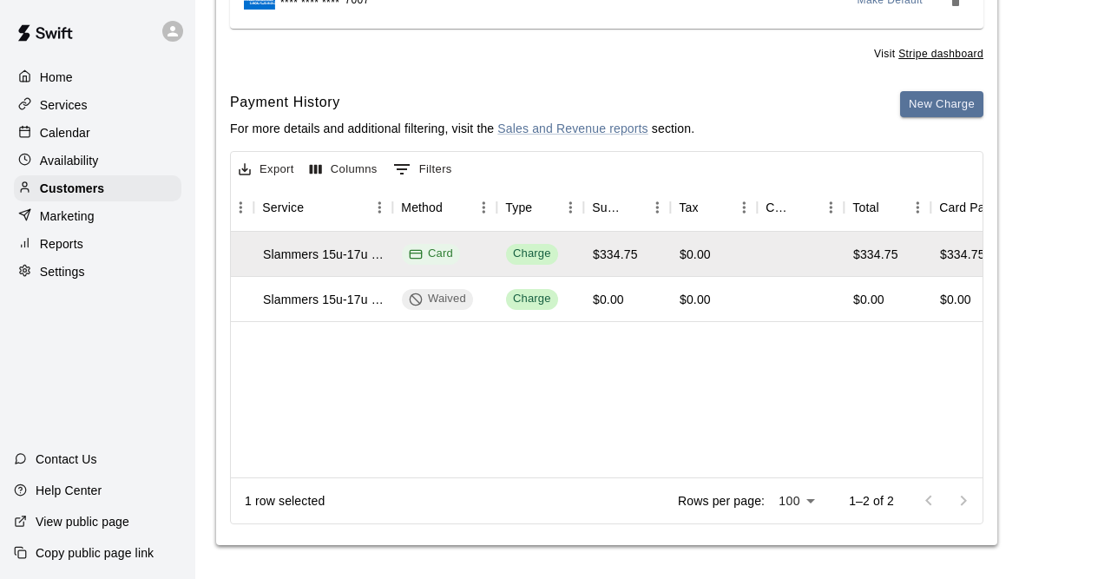
click at [588, 366] on div "[DATE] 11:23 AM Slammers 15u-17u Player Fees Card Charge $334.75 $0.00 $334.75 …" at bounding box center [1026, 355] width 2334 height 246
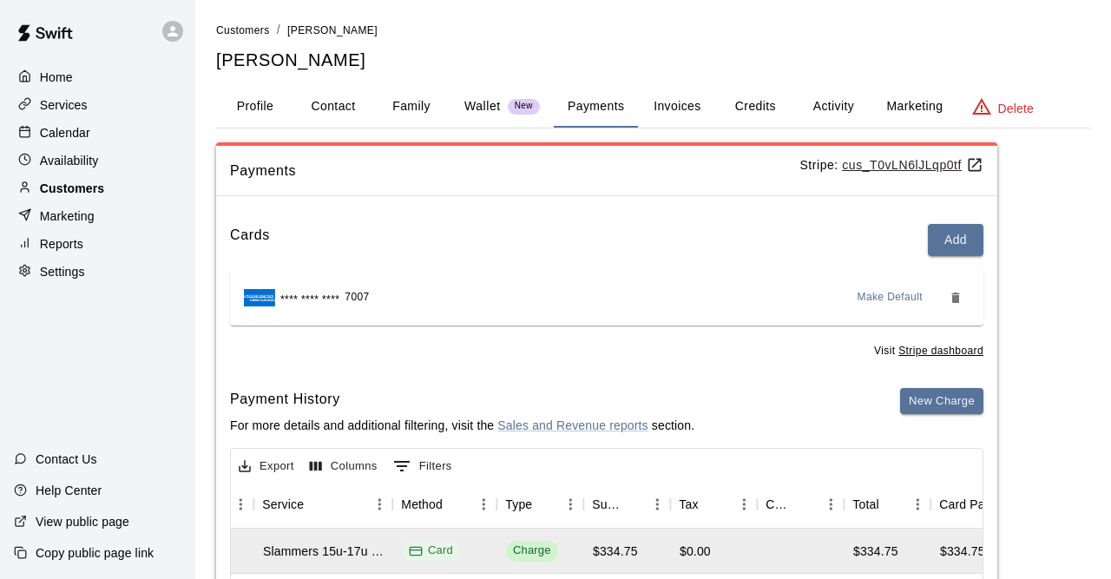
click at [89, 187] on p "Customers" at bounding box center [72, 188] width 64 height 17
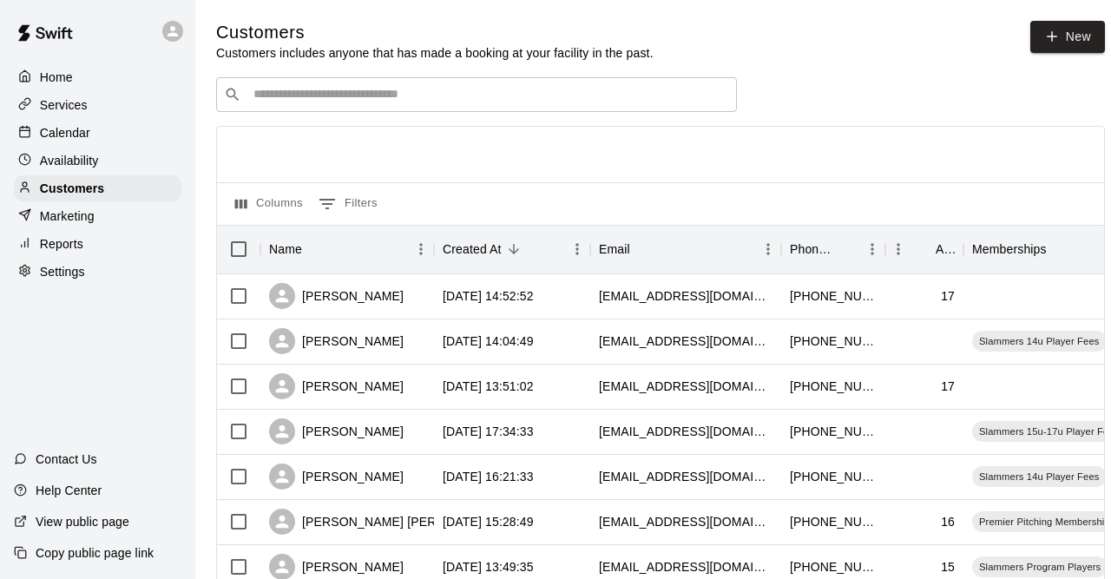
click at [351, 89] on input "Search customers by name or email" at bounding box center [488, 94] width 481 height 17
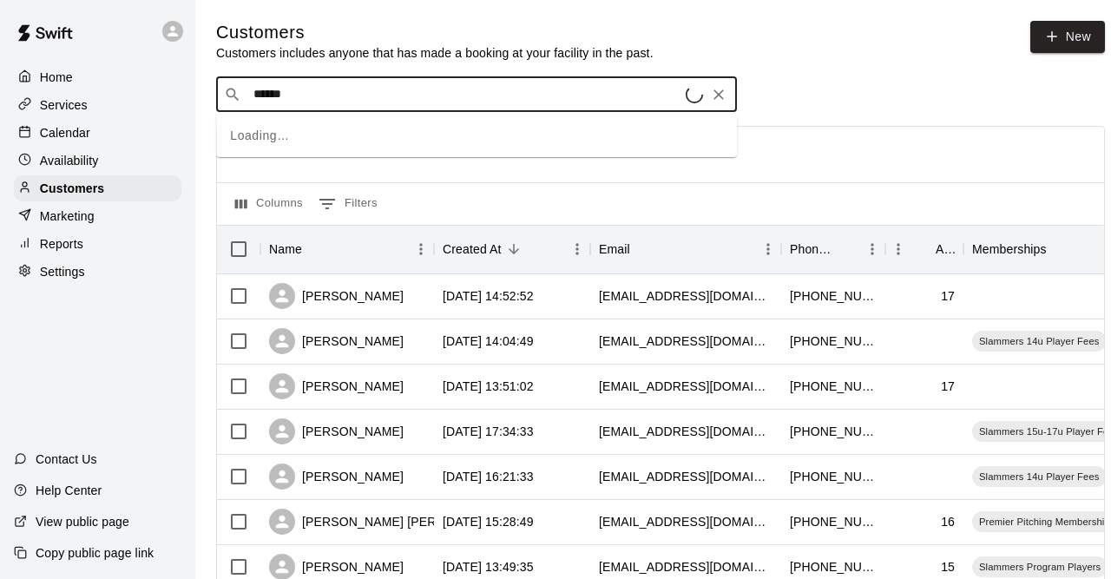
type input "*******"
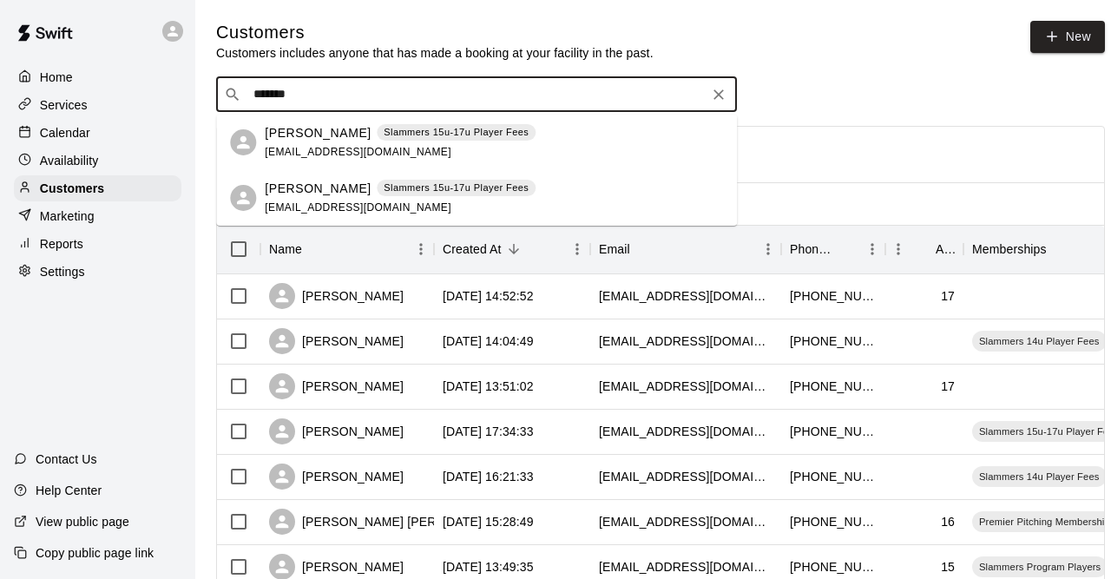
click at [298, 193] on p "[PERSON_NAME]" at bounding box center [318, 189] width 106 height 18
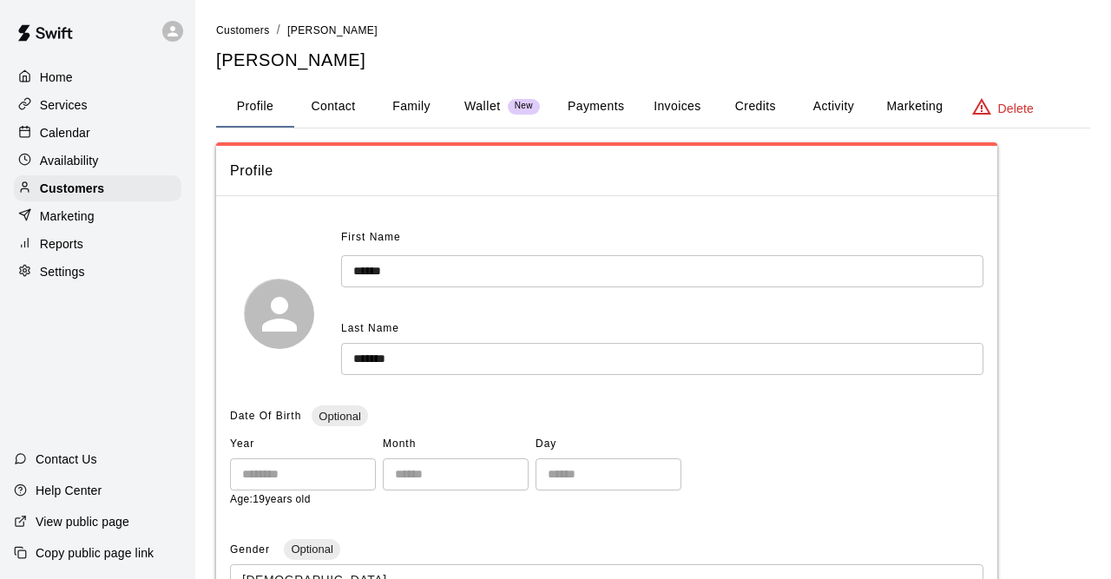
click at [410, 102] on button "Family" at bounding box center [411, 107] width 78 height 42
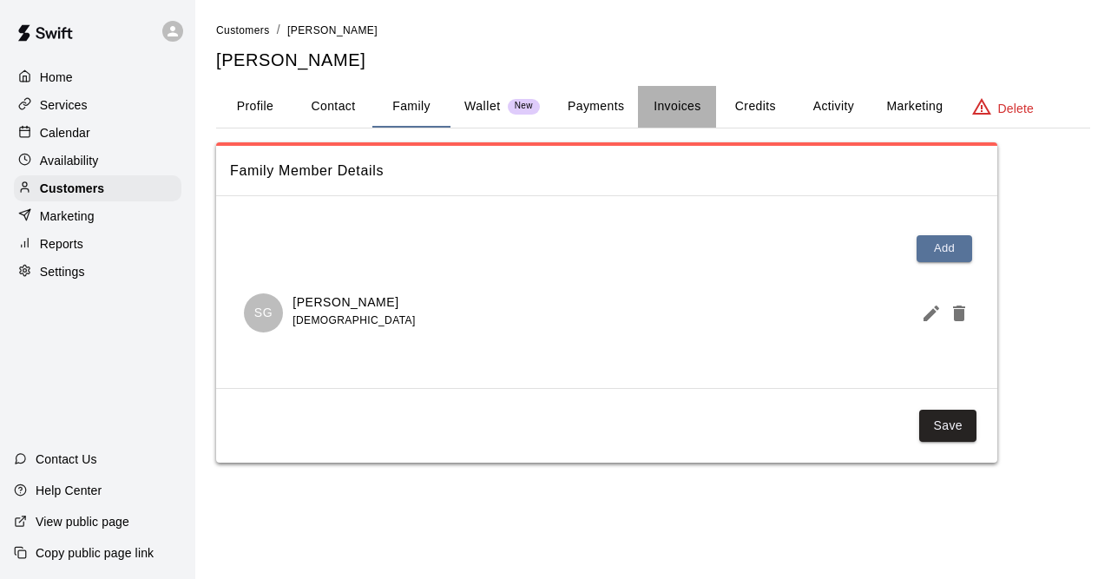
click at [701, 107] on button "Invoices" at bounding box center [677, 107] width 78 height 42
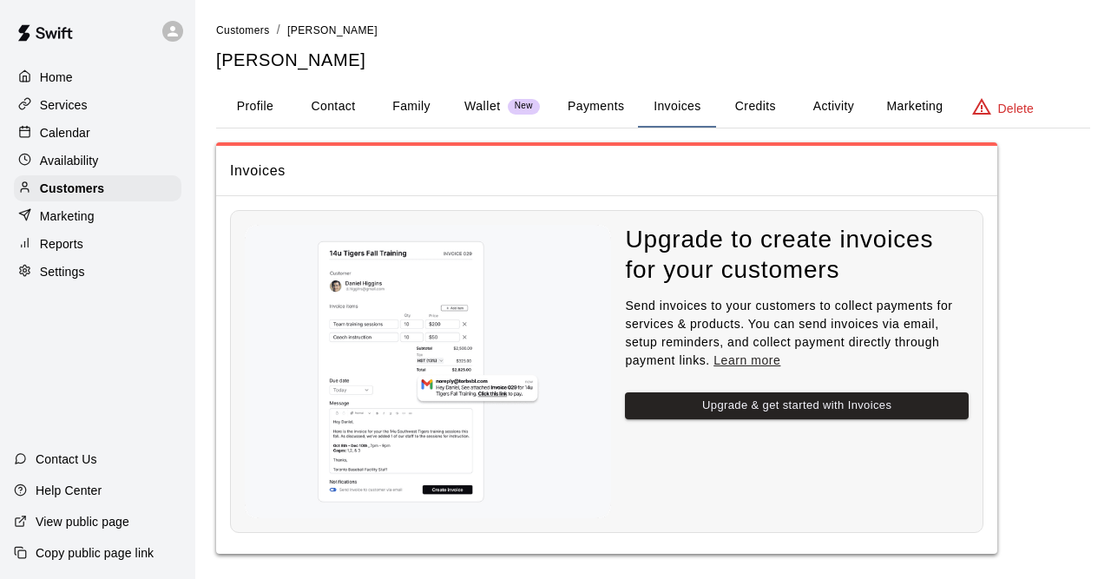
click at [562, 114] on button "Payments" at bounding box center [596, 107] width 84 height 42
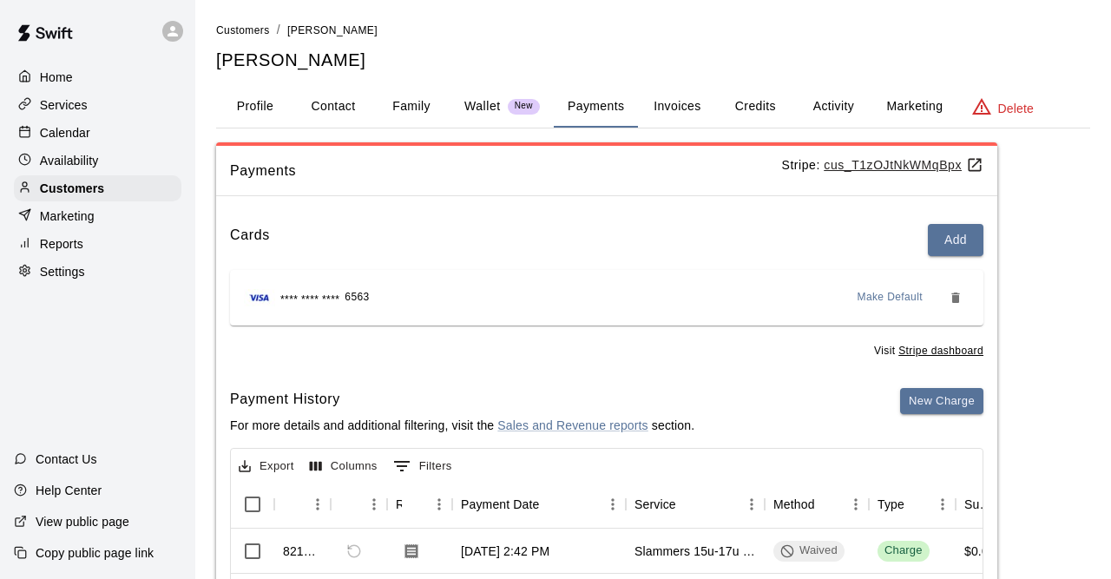
click at [691, 99] on button "Invoices" at bounding box center [677, 107] width 78 height 42
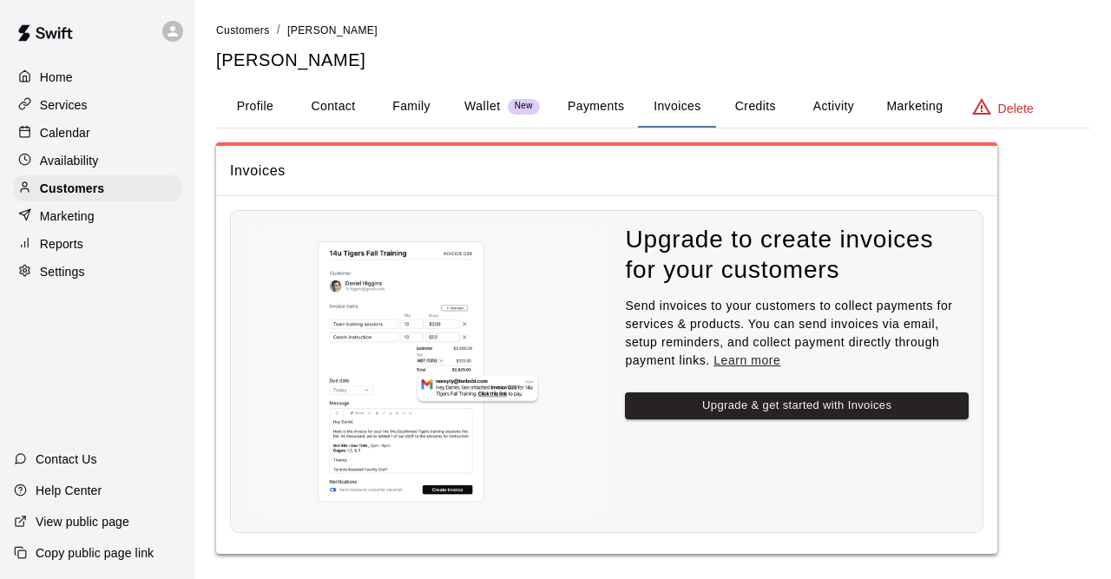
click at [452, 104] on button "Wallet New" at bounding box center [501, 107] width 103 height 42
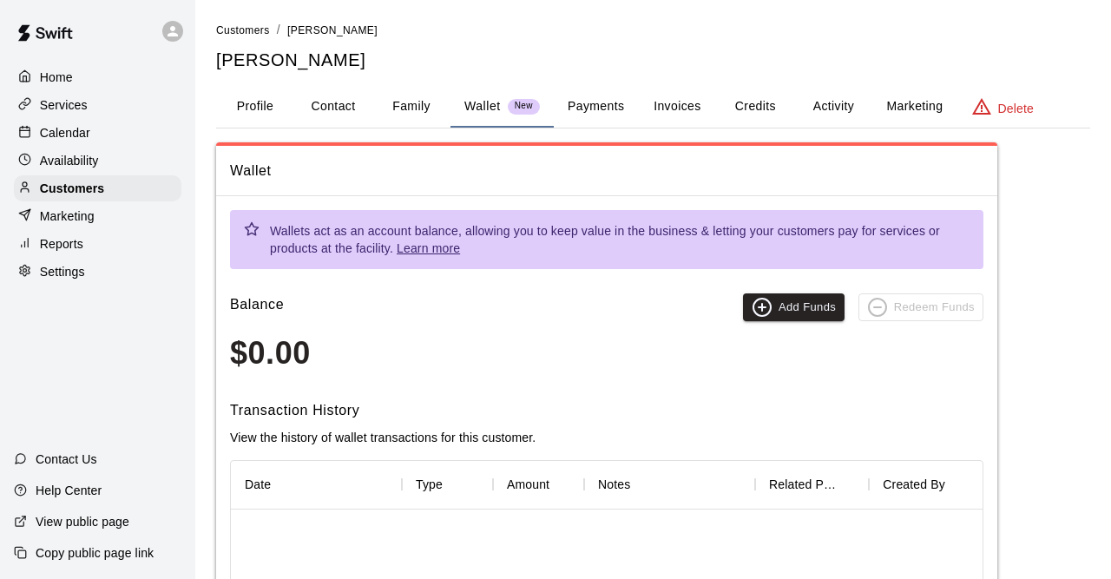
click at [827, 114] on button "Activity" at bounding box center [833, 107] width 78 height 42
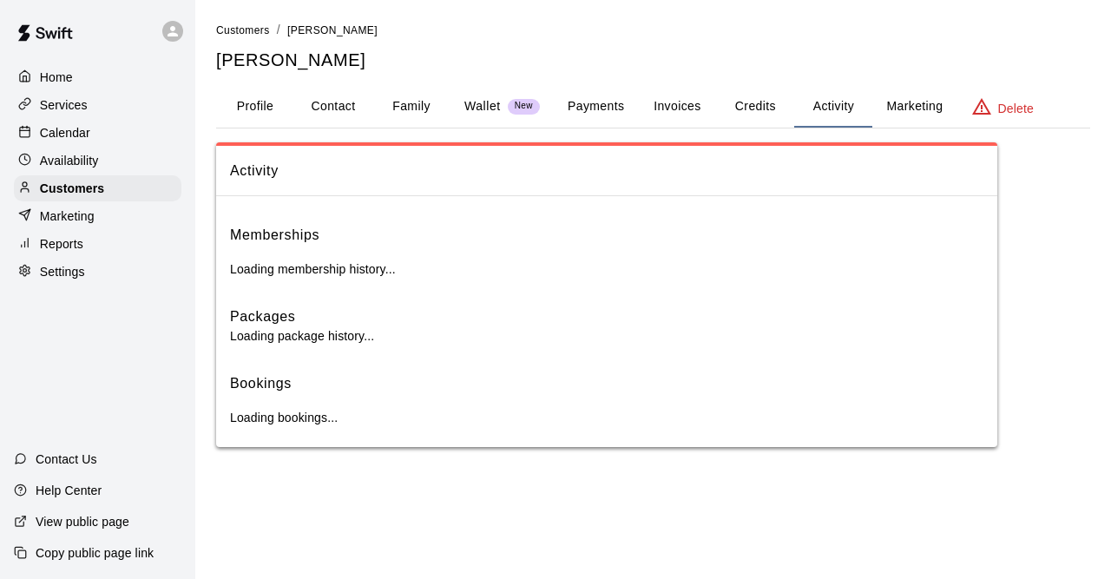
click at [777, 108] on button "Credits" at bounding box center [755, 107] width 78 height 42
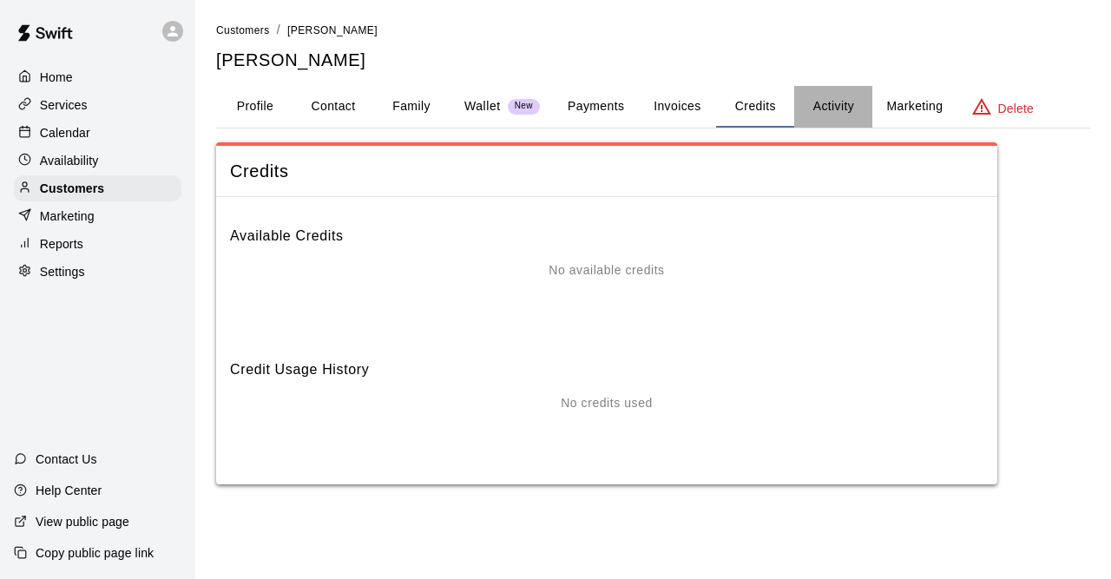
click at [846, 103] on button "Activity" at bounding box center [833, 107] width 78 height 42
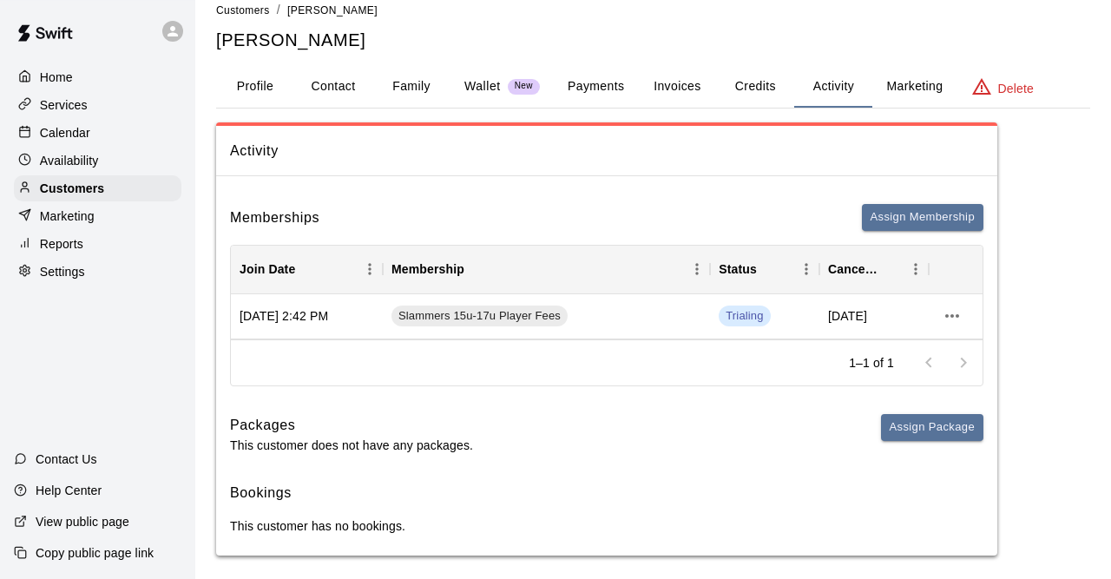
scroll to position [29, 0]
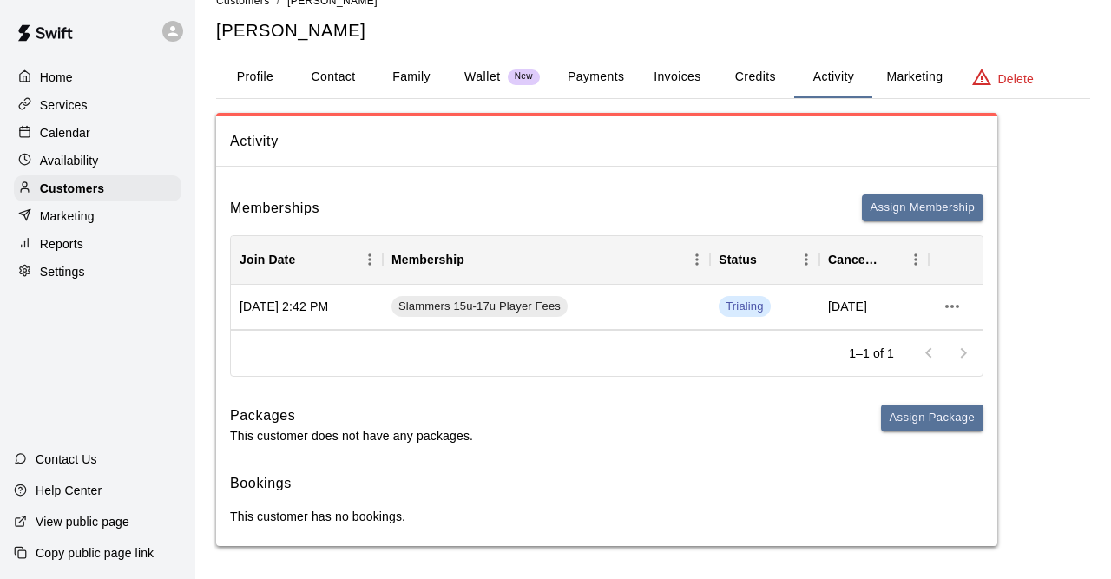
click at [659, 69] on button "Invoices" at bounding box center [677, 77] width 78 height 42
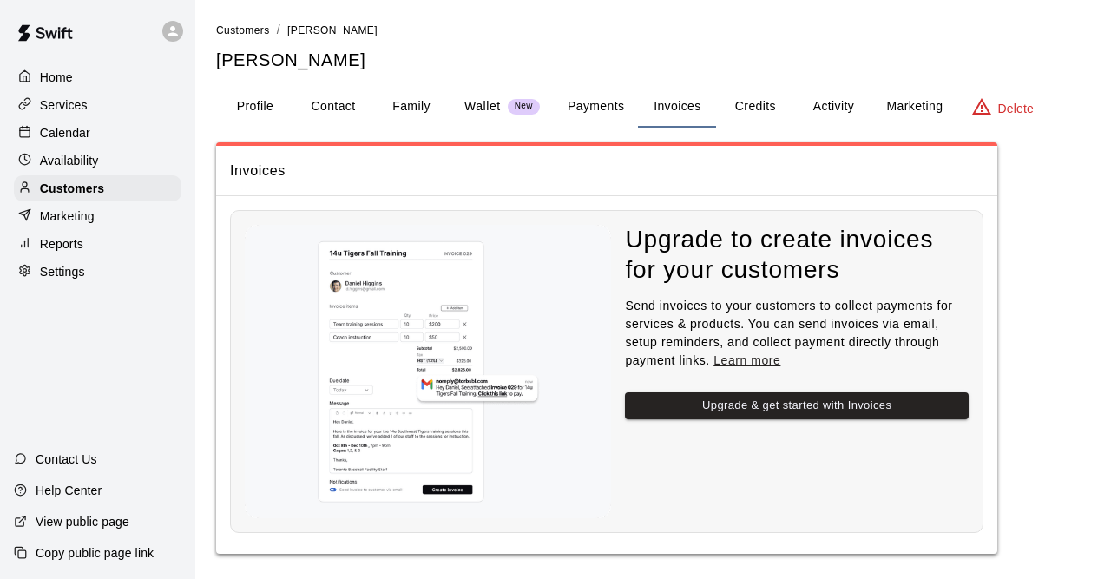
click at [620, 119] on button "Payments" at bounding box center [596, 107] width 84 height 42
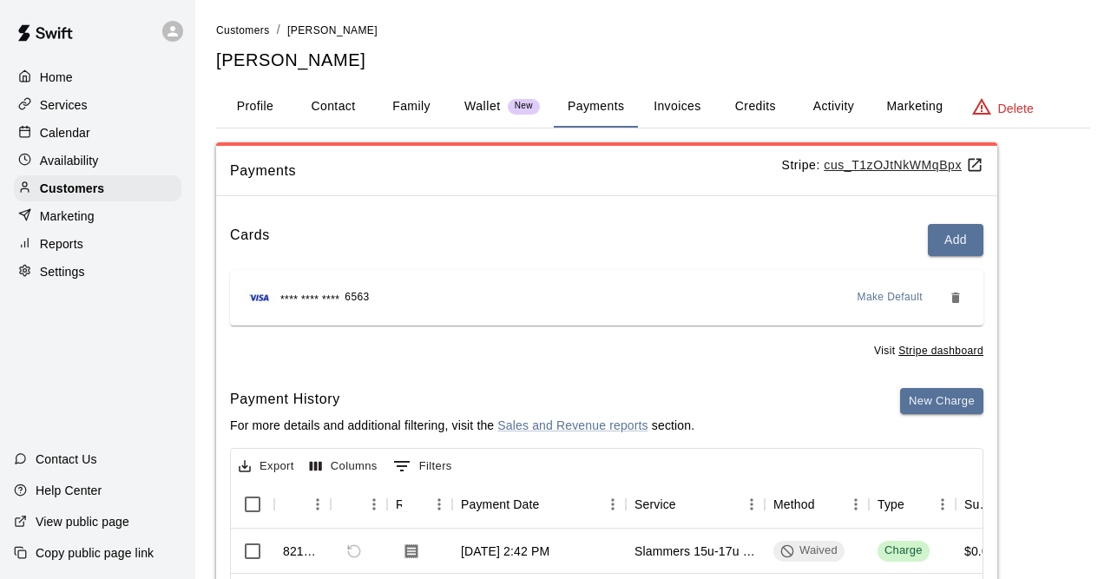
click at [320, 298] on span "**** **** ****" at bounding box center [309, 300] width 59 height 17
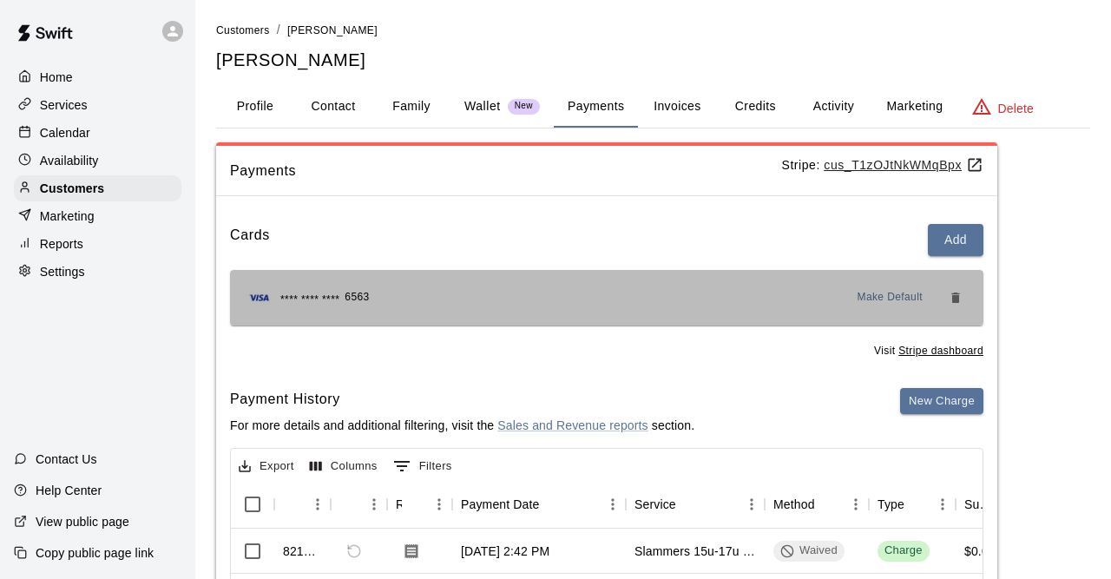
click at [320, 298] on span "**** **** ****" at bounding box center [309, 300] width 59 height 17
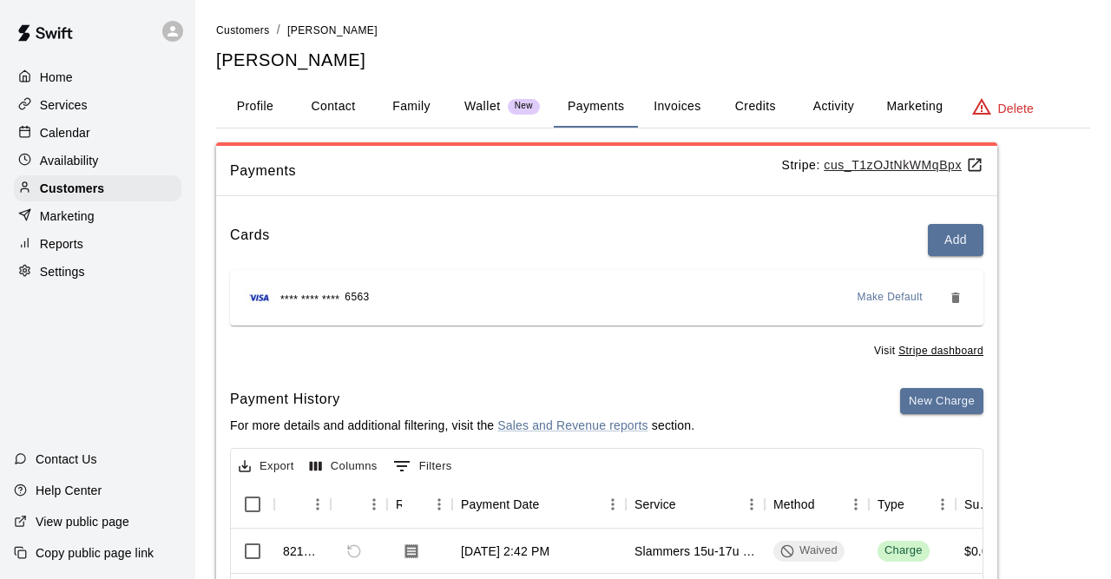
click at [320, 298] on span "**** **** ****" at bounding box center [309, 300] width 59 height 17
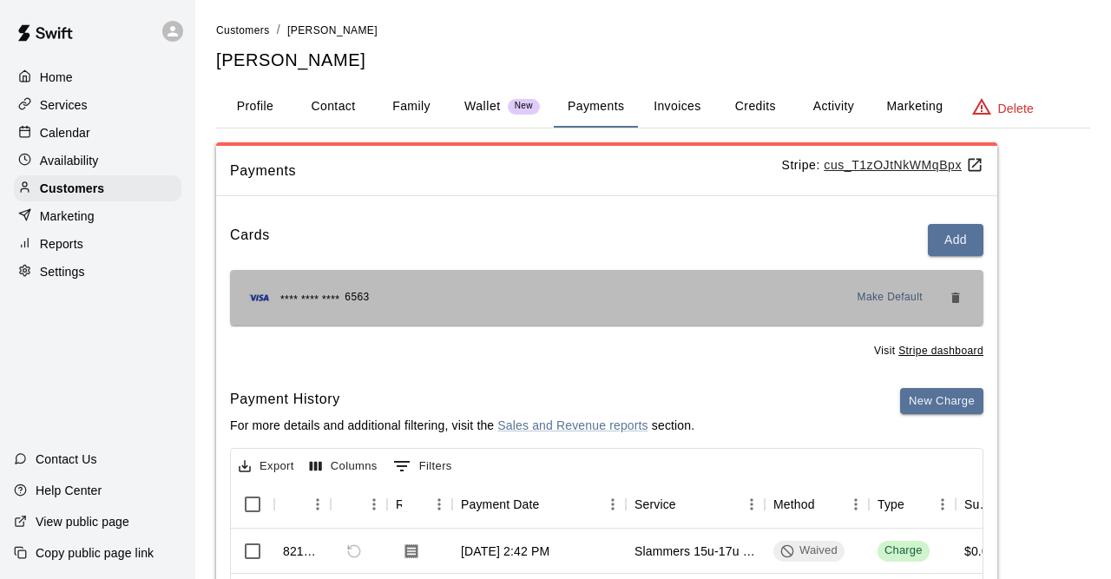
click at [320, 298] on span "**** **** ****" at bounding box center [309, 300] width 59 height 17
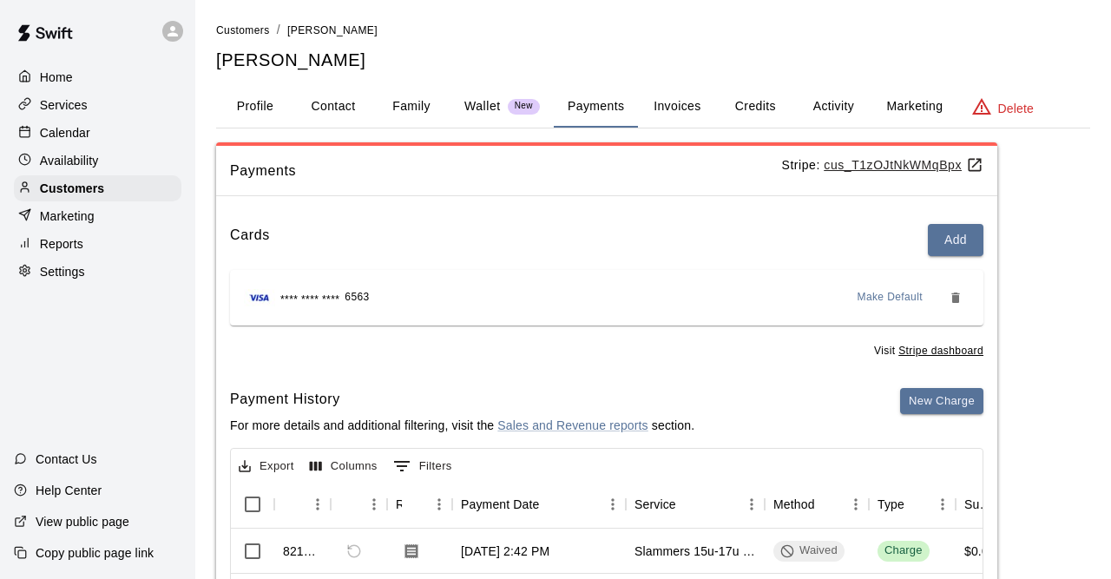
click at [320, 298] on span "**** **** ****" at bounding box center [309, 300] width 59 height 17
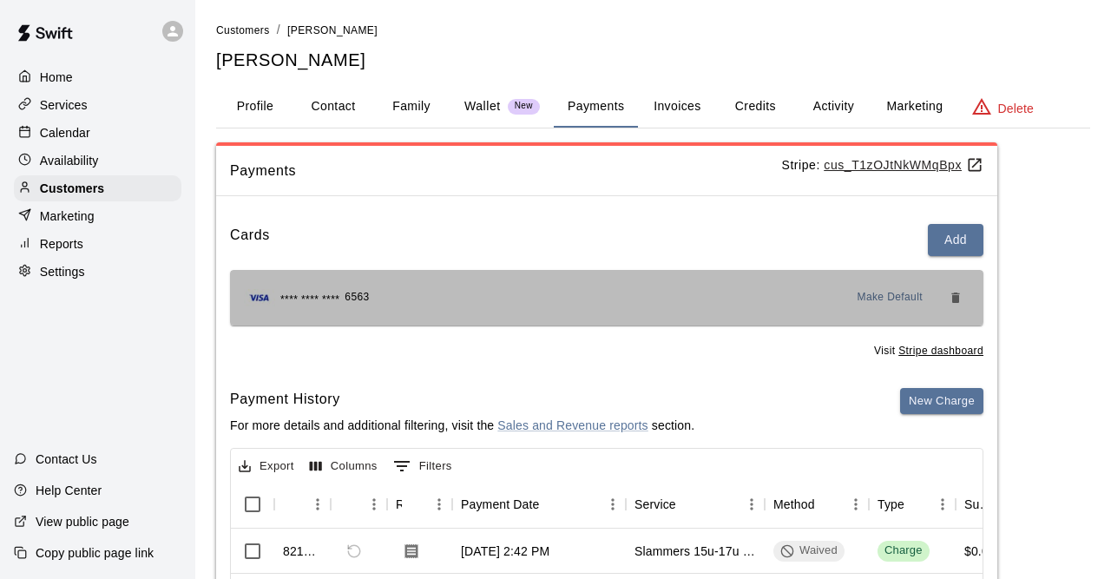
click at [320, 298] on span "**** **** ****" at bounding box center [309, 300] width 59 height 17
